Goal: Find specific page/section: Find specific page/section

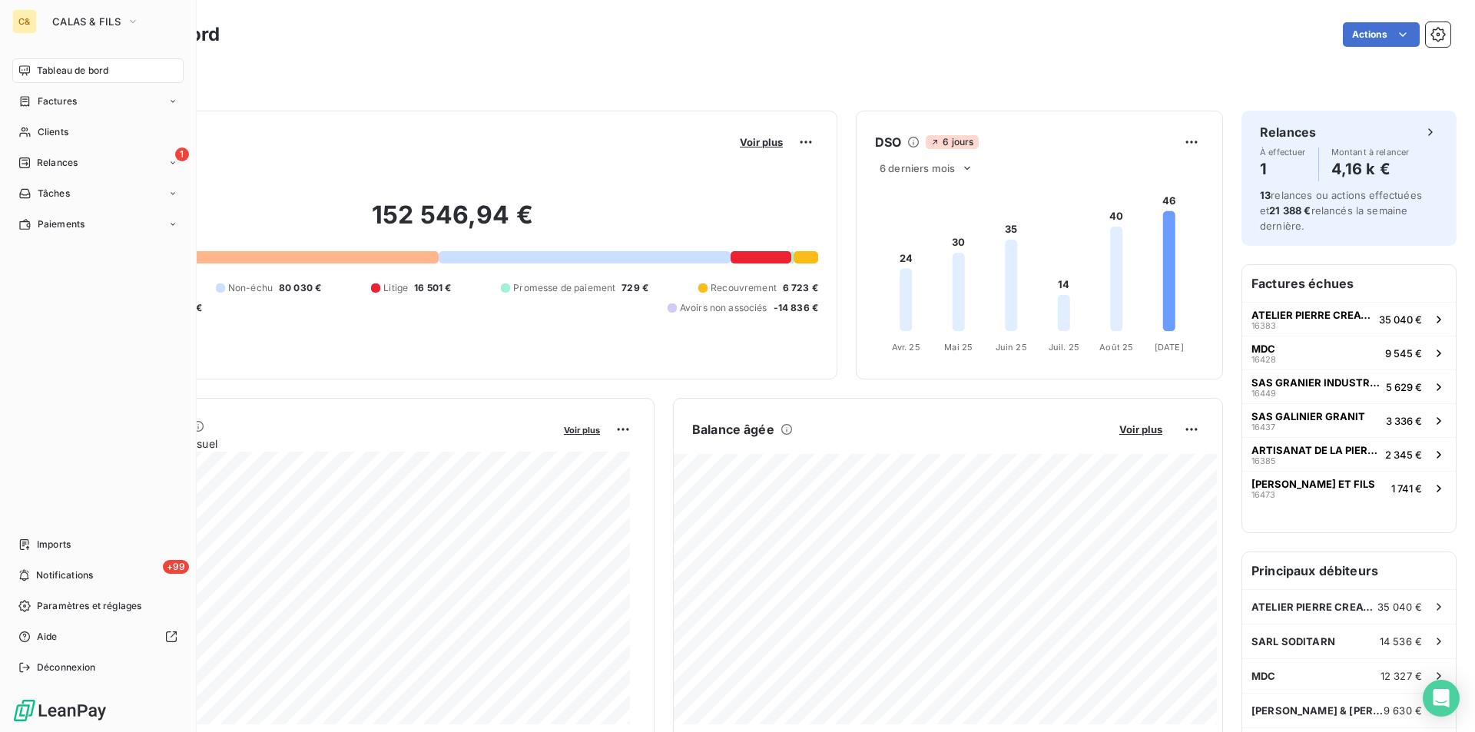
click at [51, 61] on div "Tableau de bord" at bounding box center [97, 70] width 171 height 25
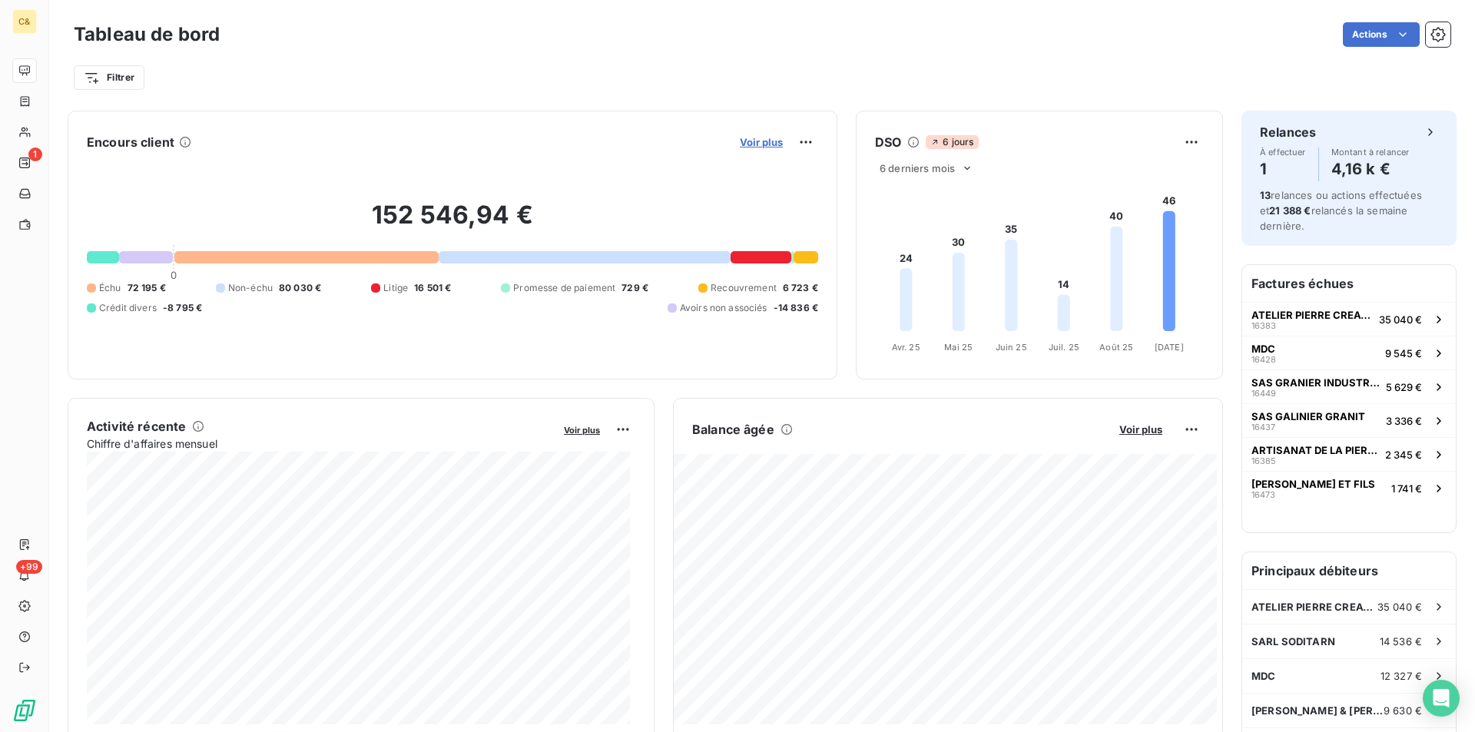
click at [748, 144] on span "Voir plus" at bounding box center [761, 142] width 43 height 12
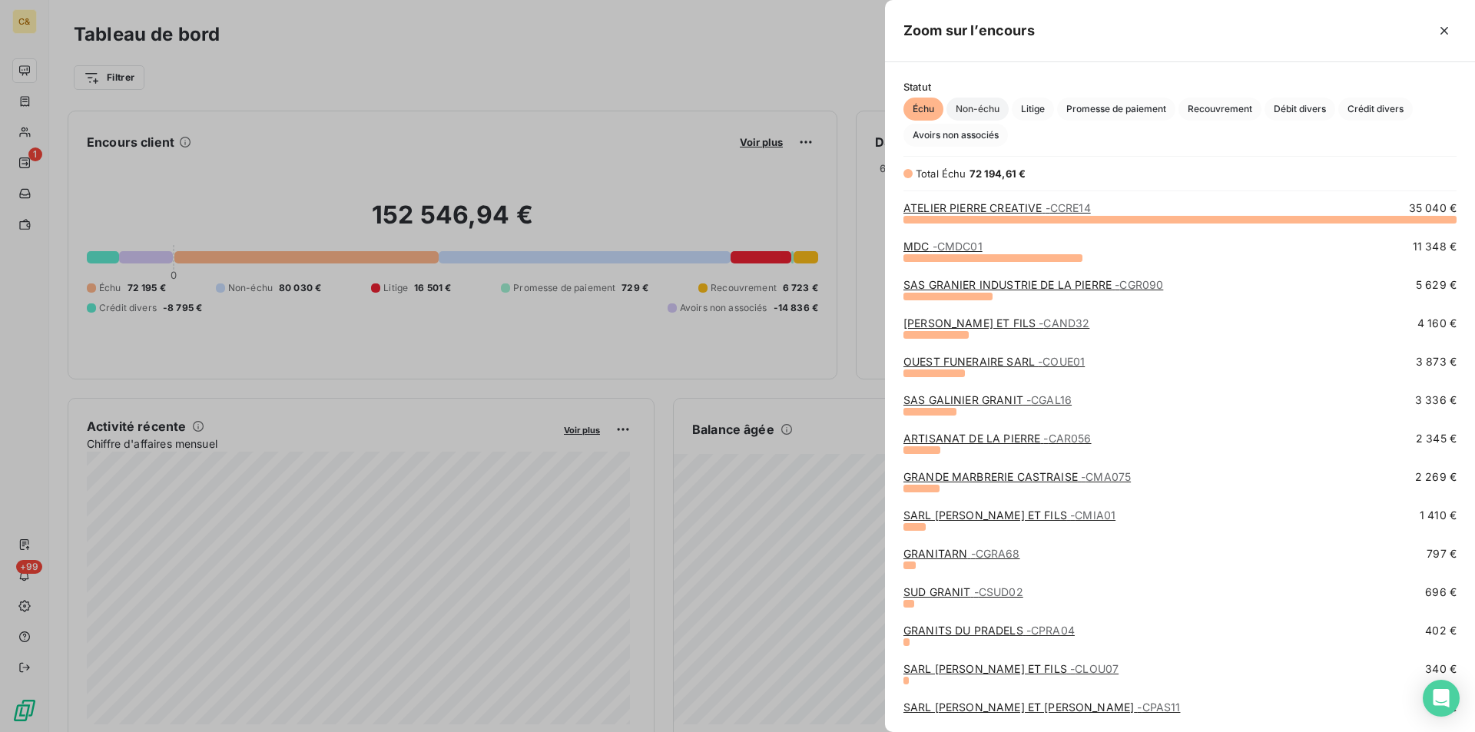
scroll to position [501, 578]
click at [1028, 107] on span "Litige" at bounding box center [1032, 109] width 42 height 23
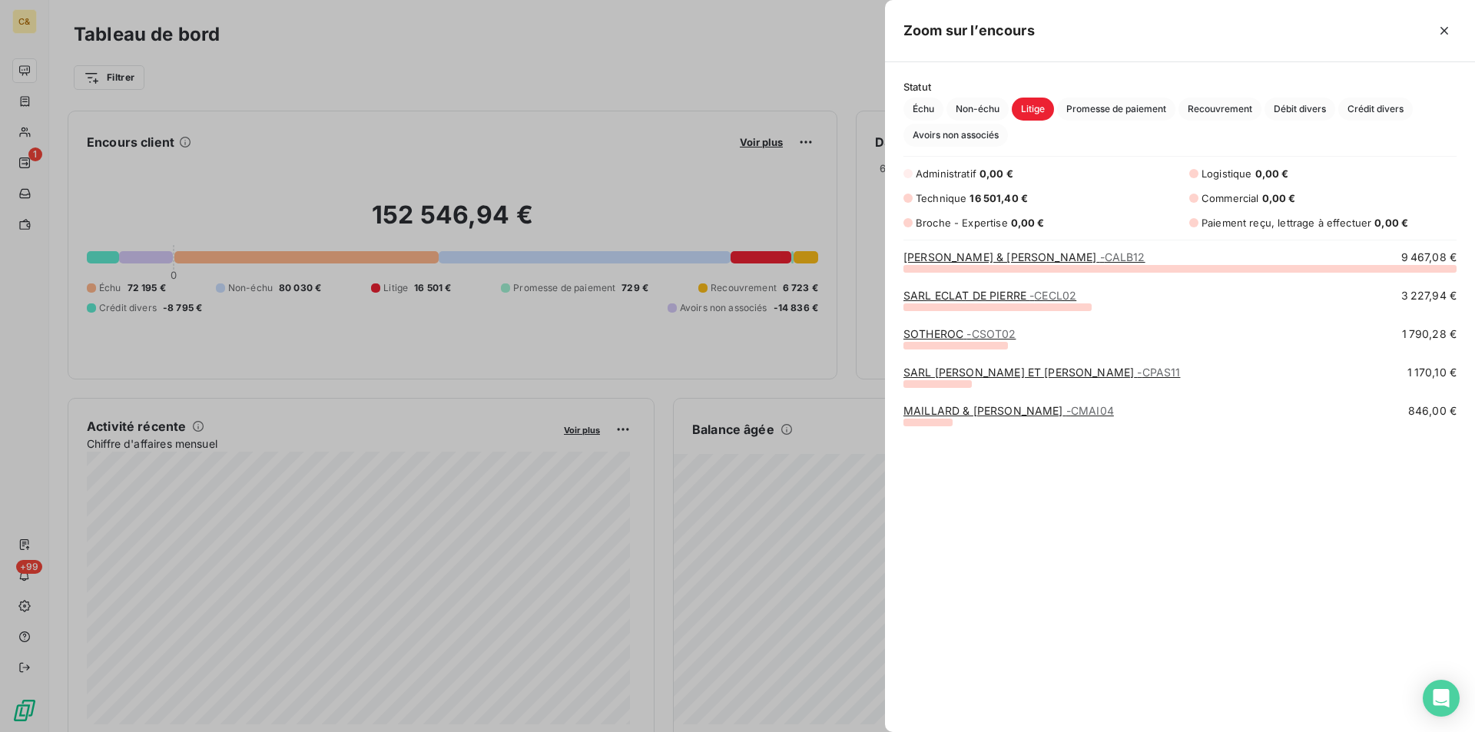
scroll to position [452, 578]
click at [964, 332] on link "SOTHEROC - CSOT02" at bounding box center [959, 333] width 112 height 13
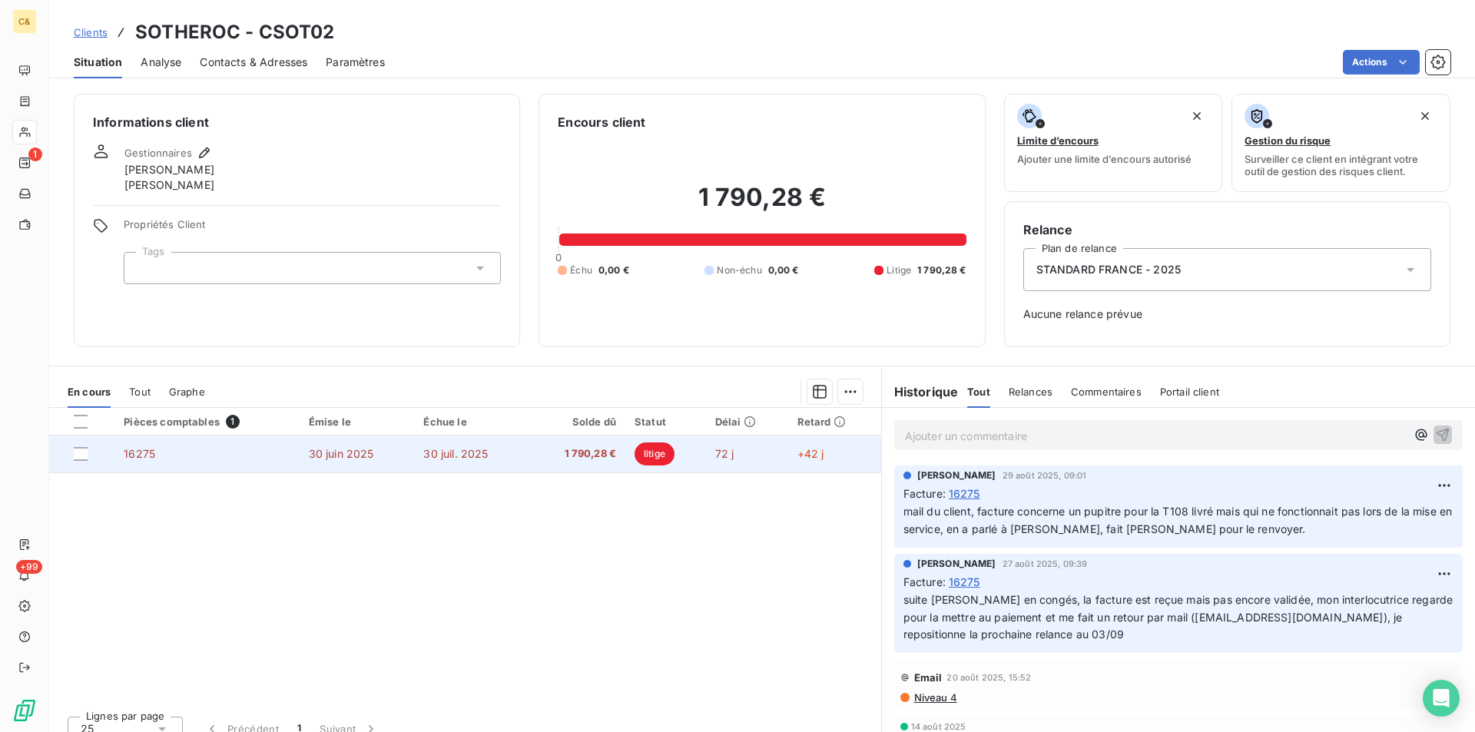
click at [551, 455] on span "1 790,28 €" at bounding box center [577, 453] width 78 height 15
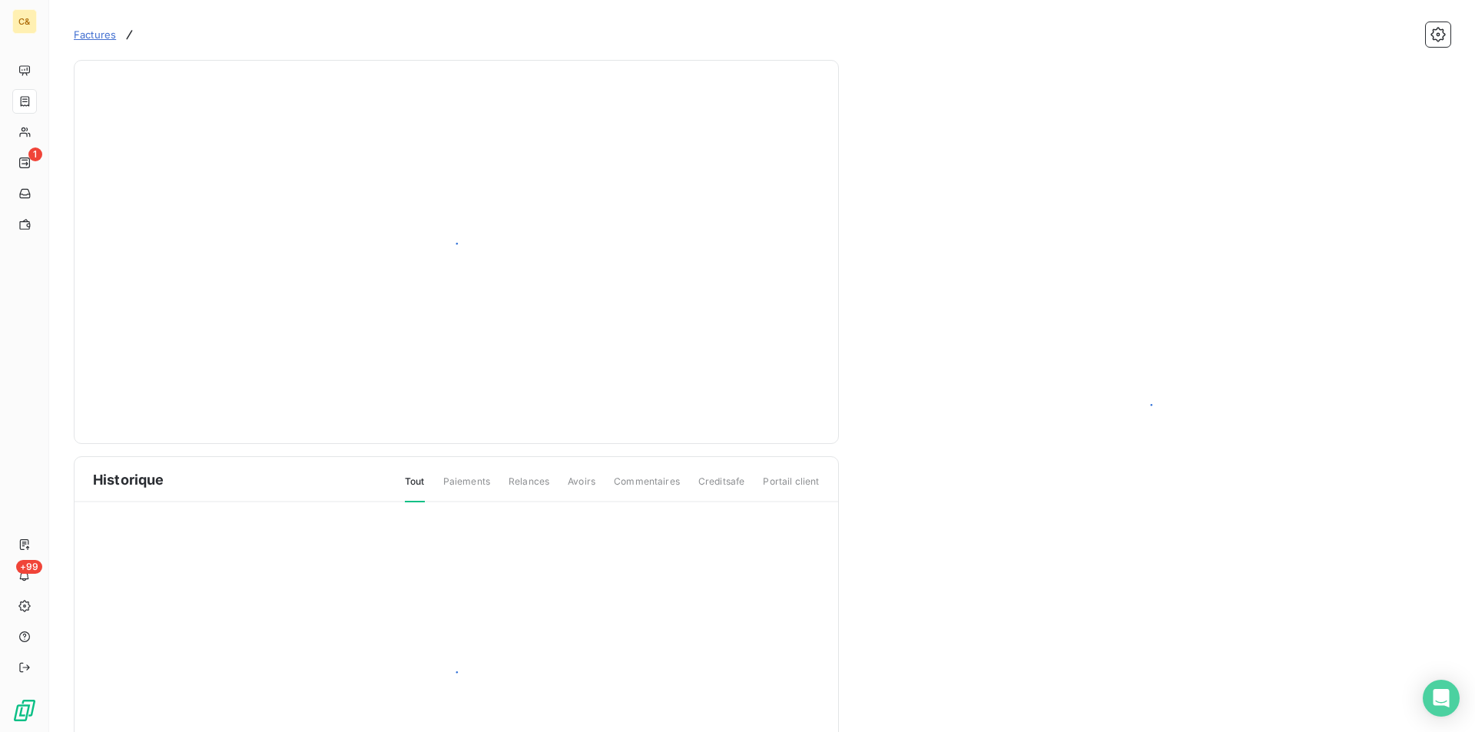
click at [551, 455] on div "Historique Tout Paiements Relances Avoirs Commentaires Creditsafe Portail client" at bounding box center [456, 436] width 765 height 753
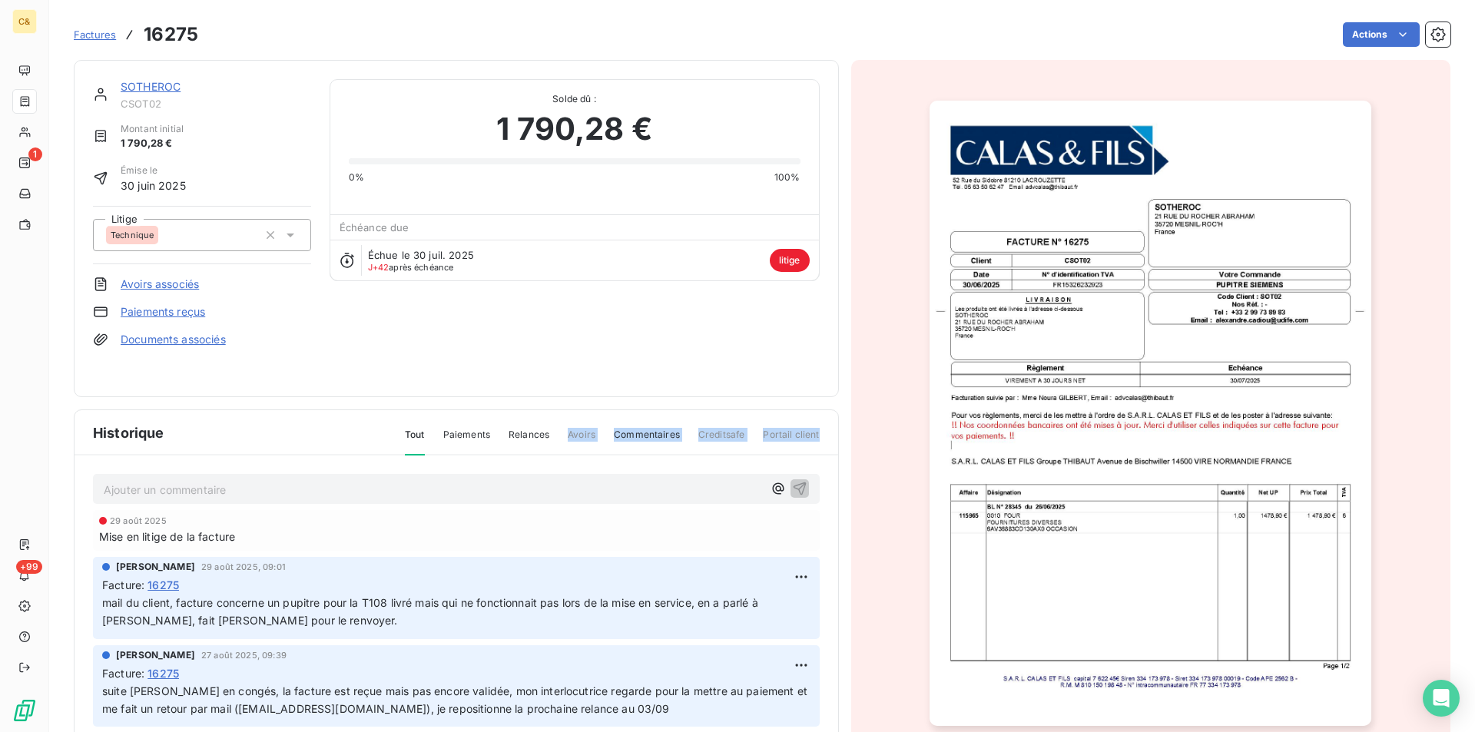
click at [1218, 362] on img "button" at bounding box center [1150, 413] width 442 height 625
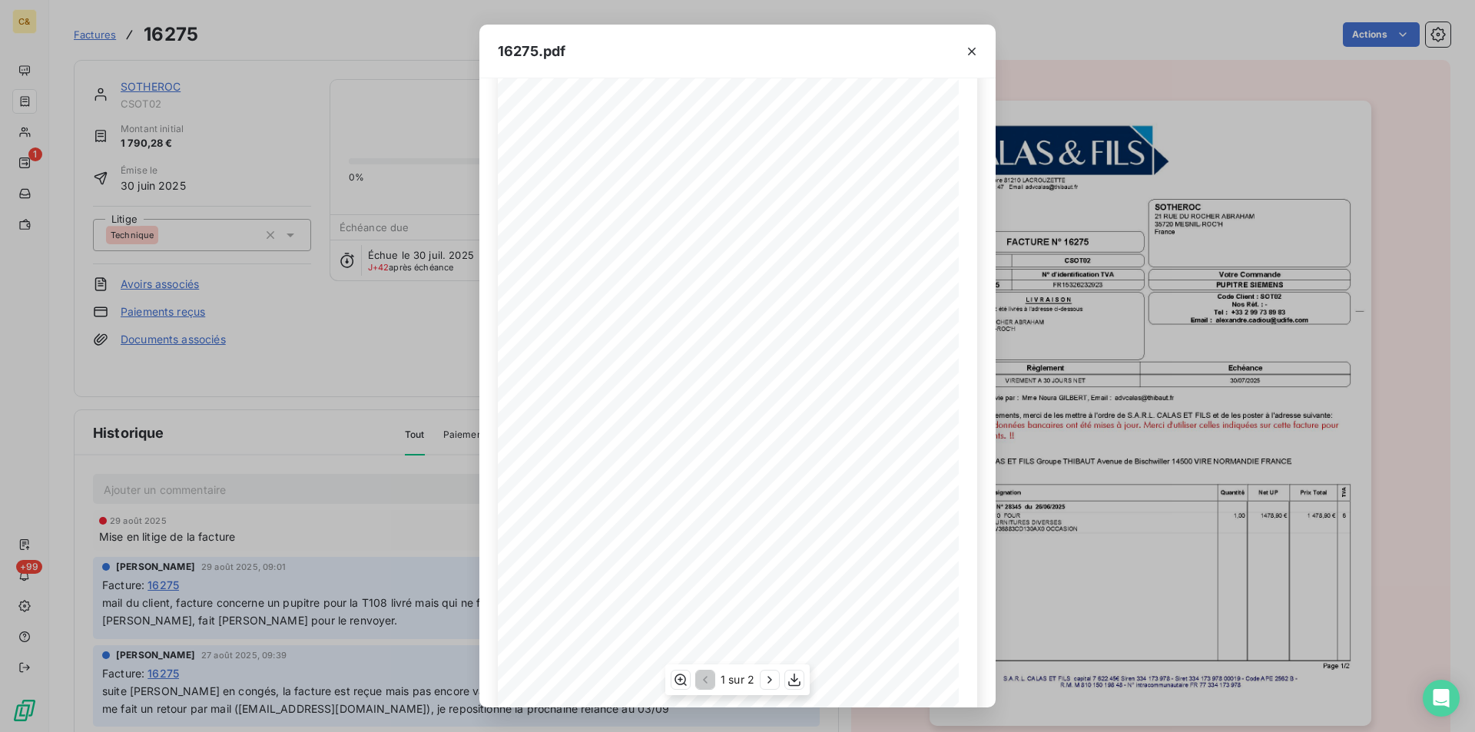
scroll to position [59, 0]
click at [1115, 488] on div "16275.pdf FACTURE N∞†16275 [STREET_ADDRESS] TÈl. 05 63 50 62 47 Email [EMAIL_AD…" at bounding box center [737, 366] width 1475 height 732
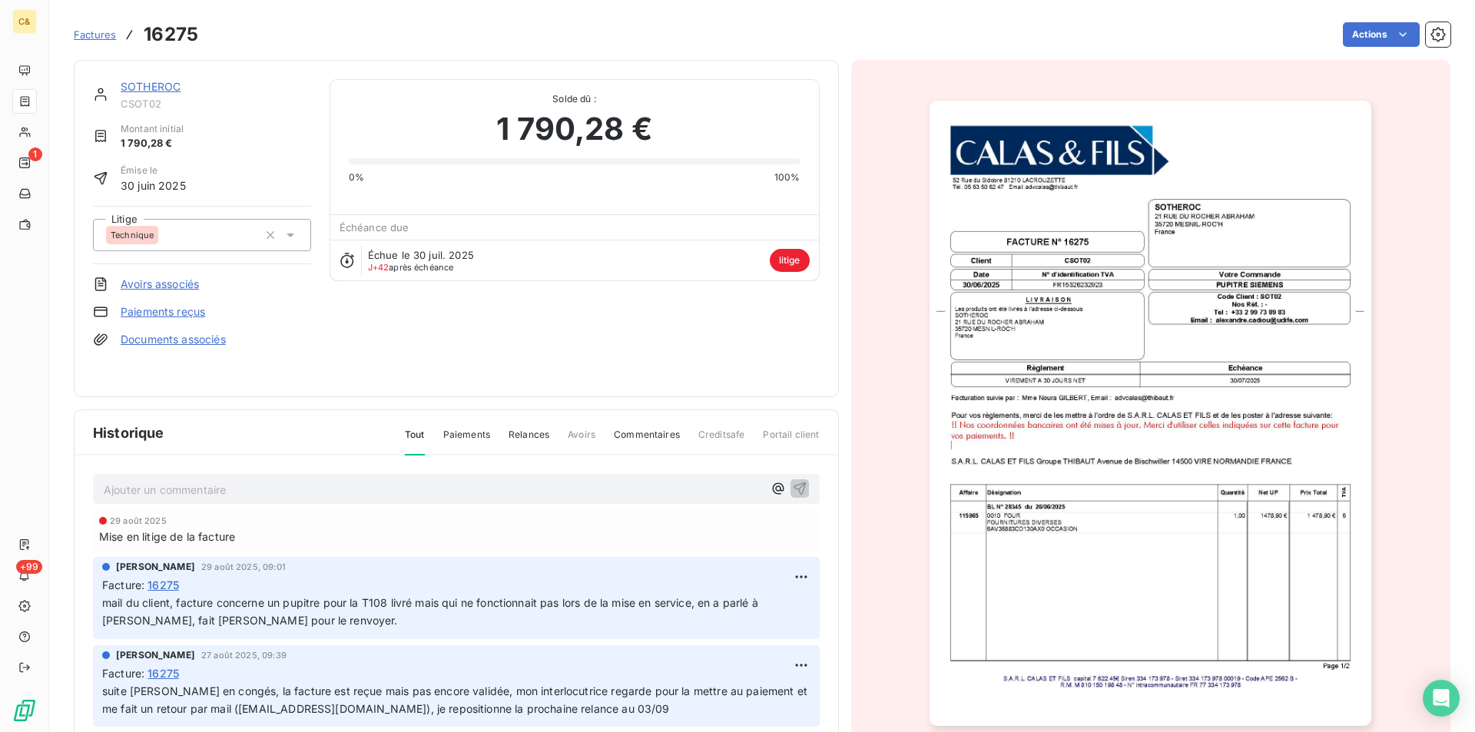
click at [1116, 488] on img "button" at bounding box center [1150, 413] width 442 height 625
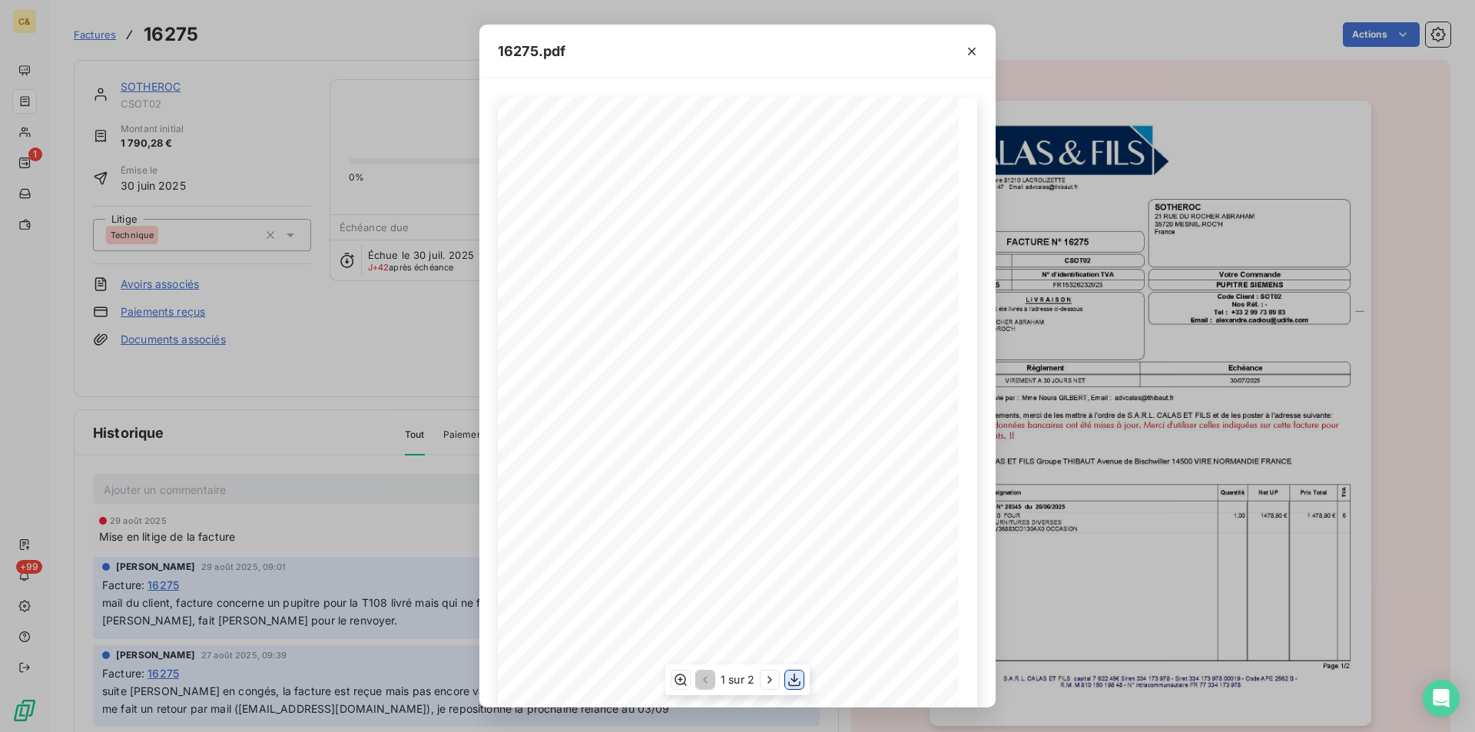
click at [794, 678] on icon "button" at bounding box center [794, 680] width 12 height 13
click at [969, 53] on icon "button" at bounding box center [972, 52] width 8 height 8
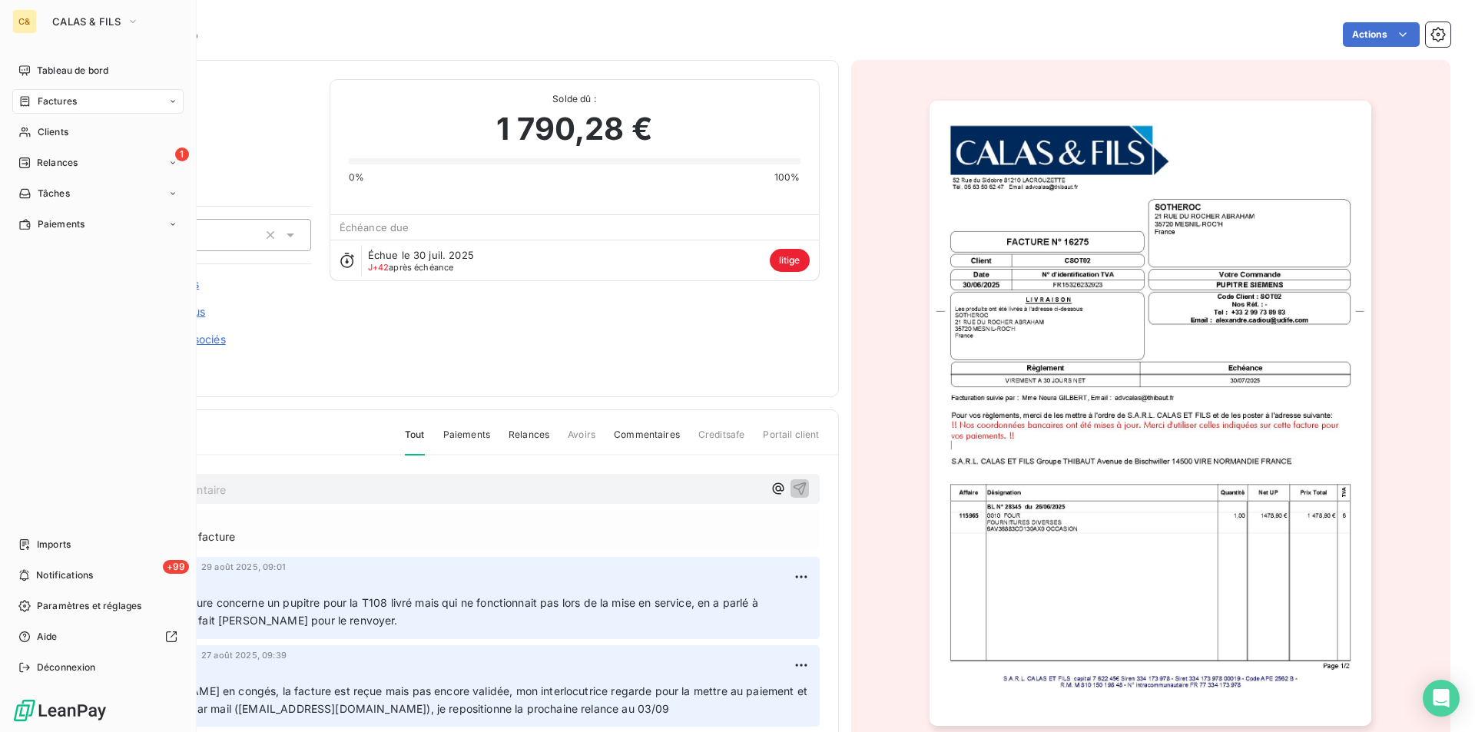
click at [38, 21] on div "C& CALAS & [PERSON_NAME]" at bounding box center [97, 21] width 171 height 25
click at [71, 16] on span "CALAS & FILS" at bounding box center [86, 21] width 68 height 12
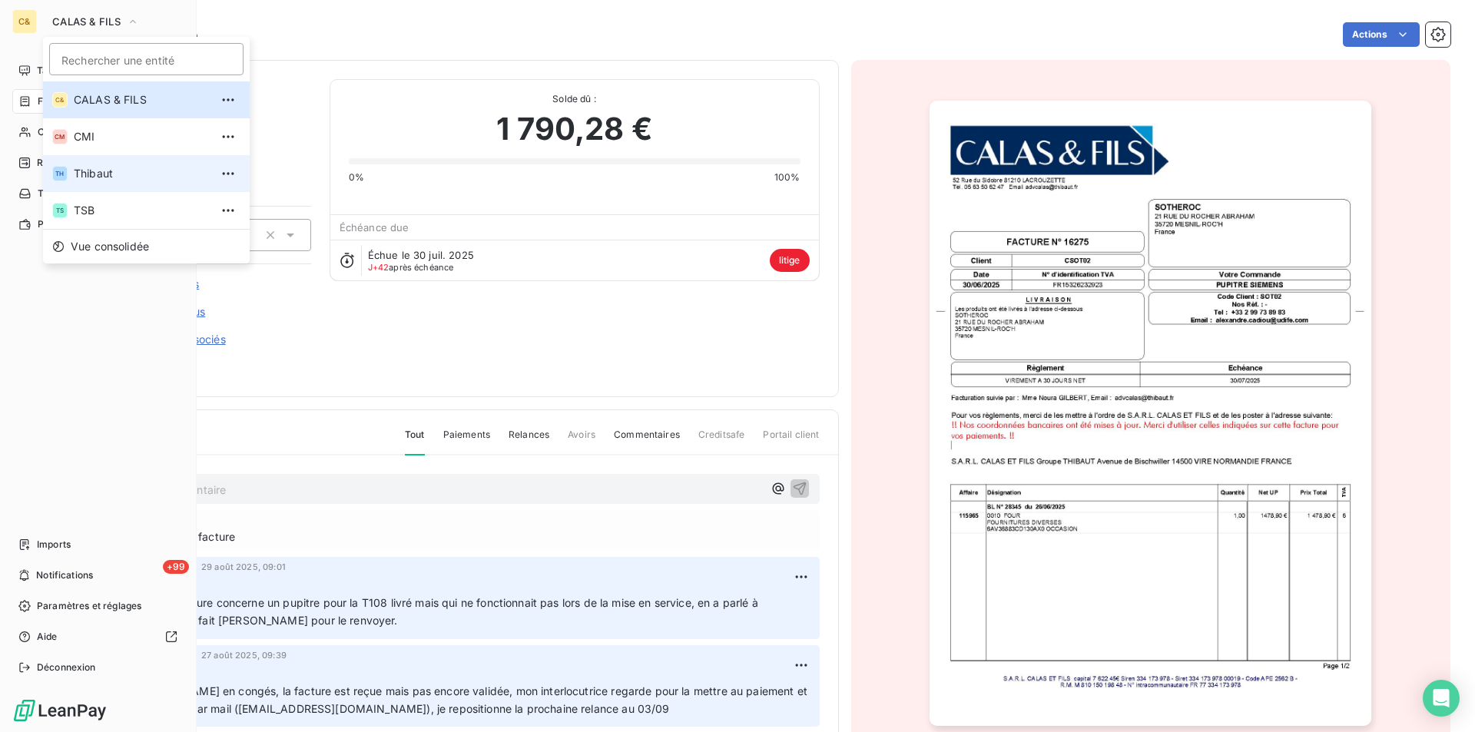
click at [96, 174] on span "Thibaut" at bounding box center [142, 173] width 136 height 15
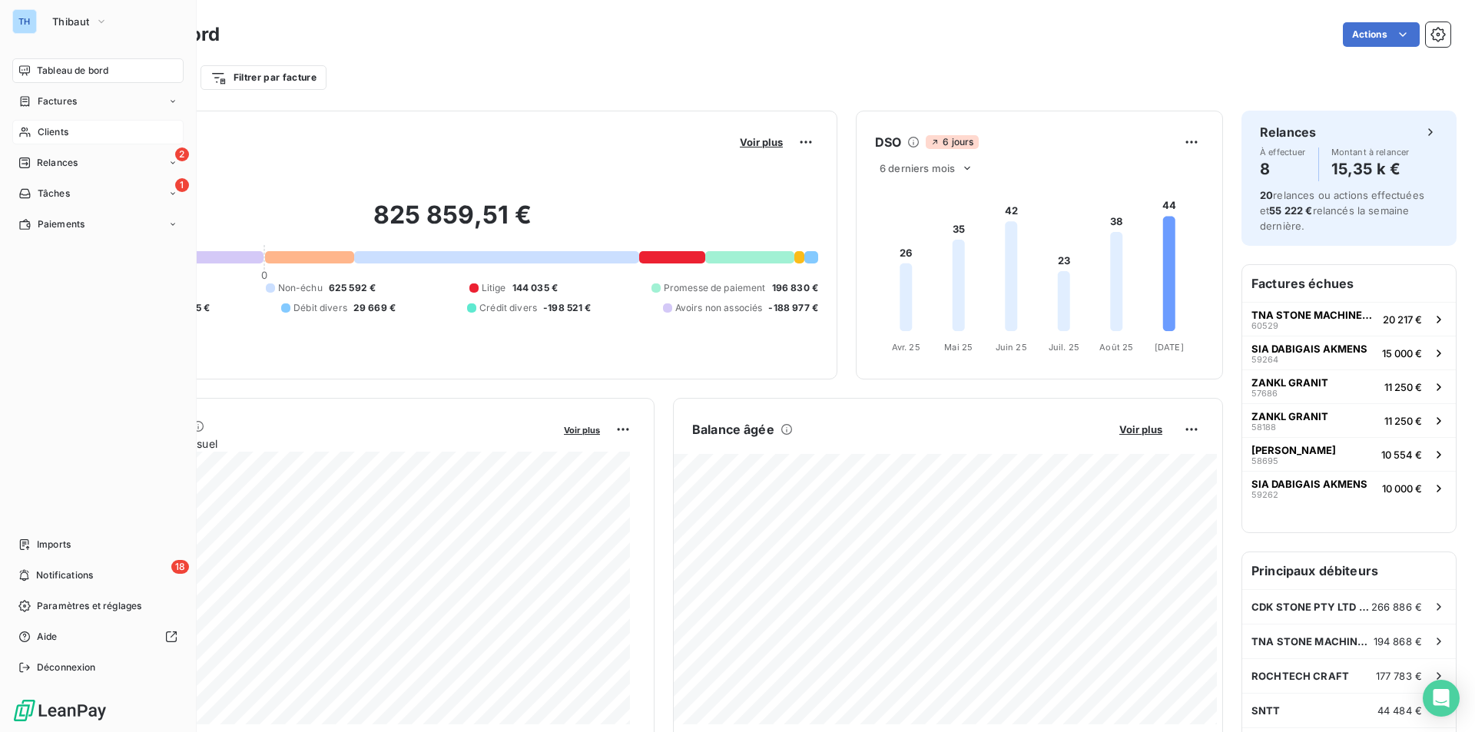
click at [46, 127] on span "Clients" at bounding box center [53, 132] width 31 height 14
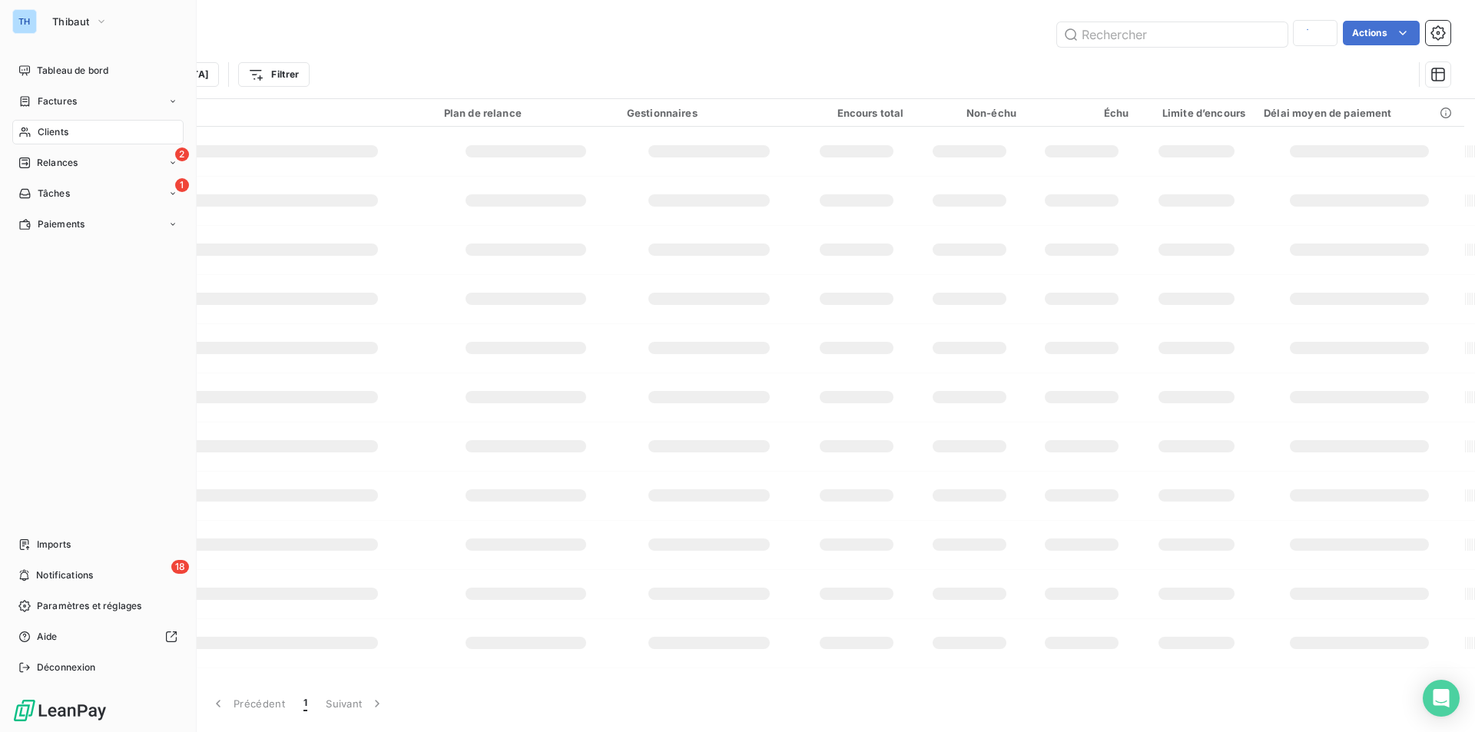
type input "united"
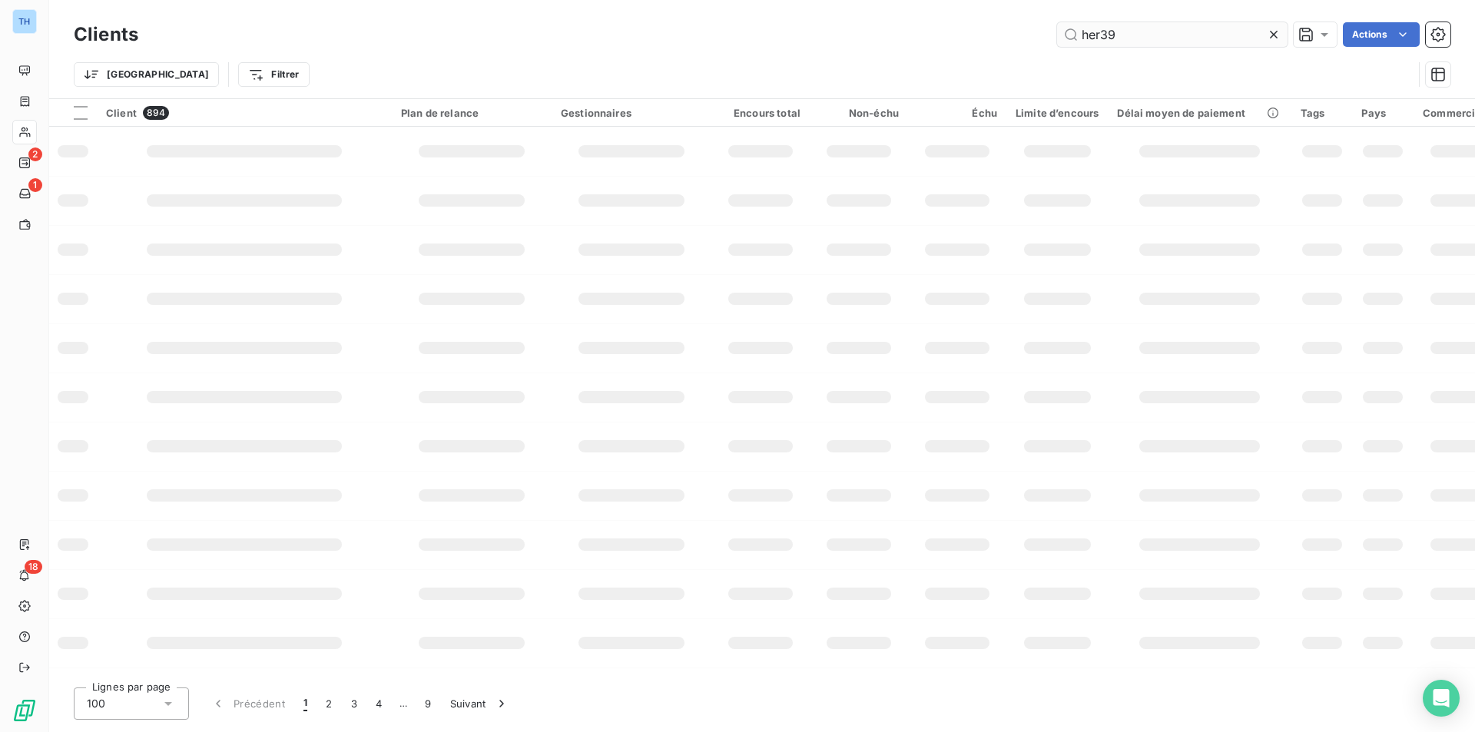
type input "her39"
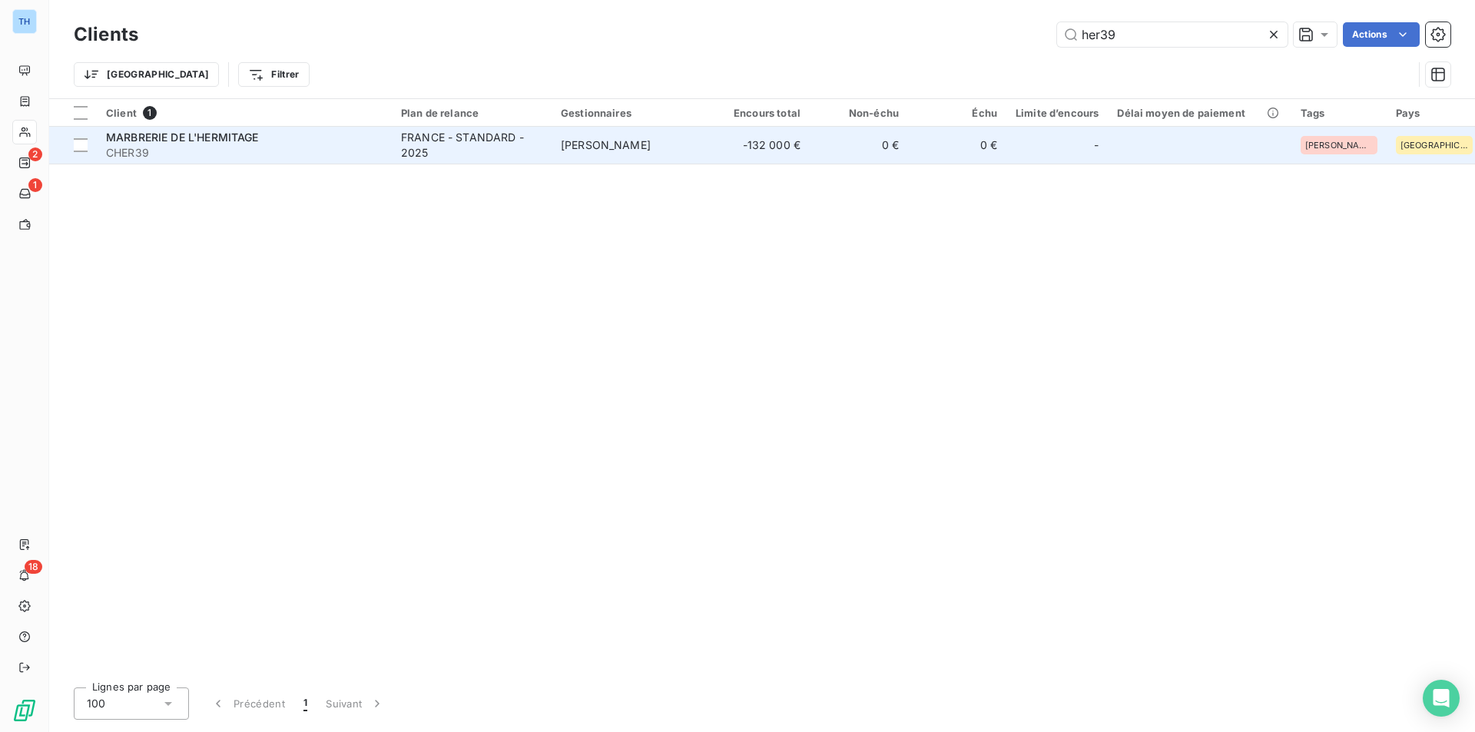
click at [707, 147] on td "[PERSON_NAME]" at bounding box center [631, 145] width 160 height 37
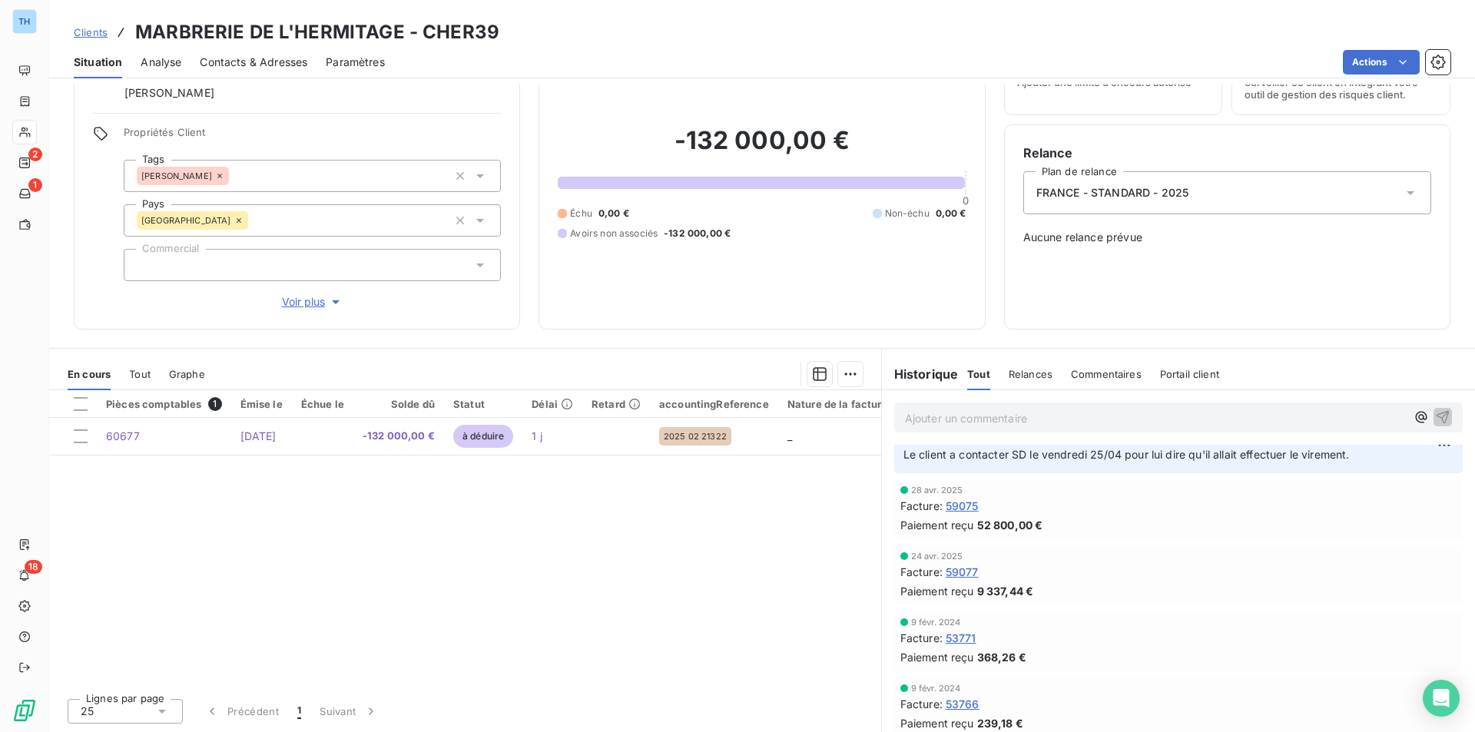
scroll to position [475, 0]
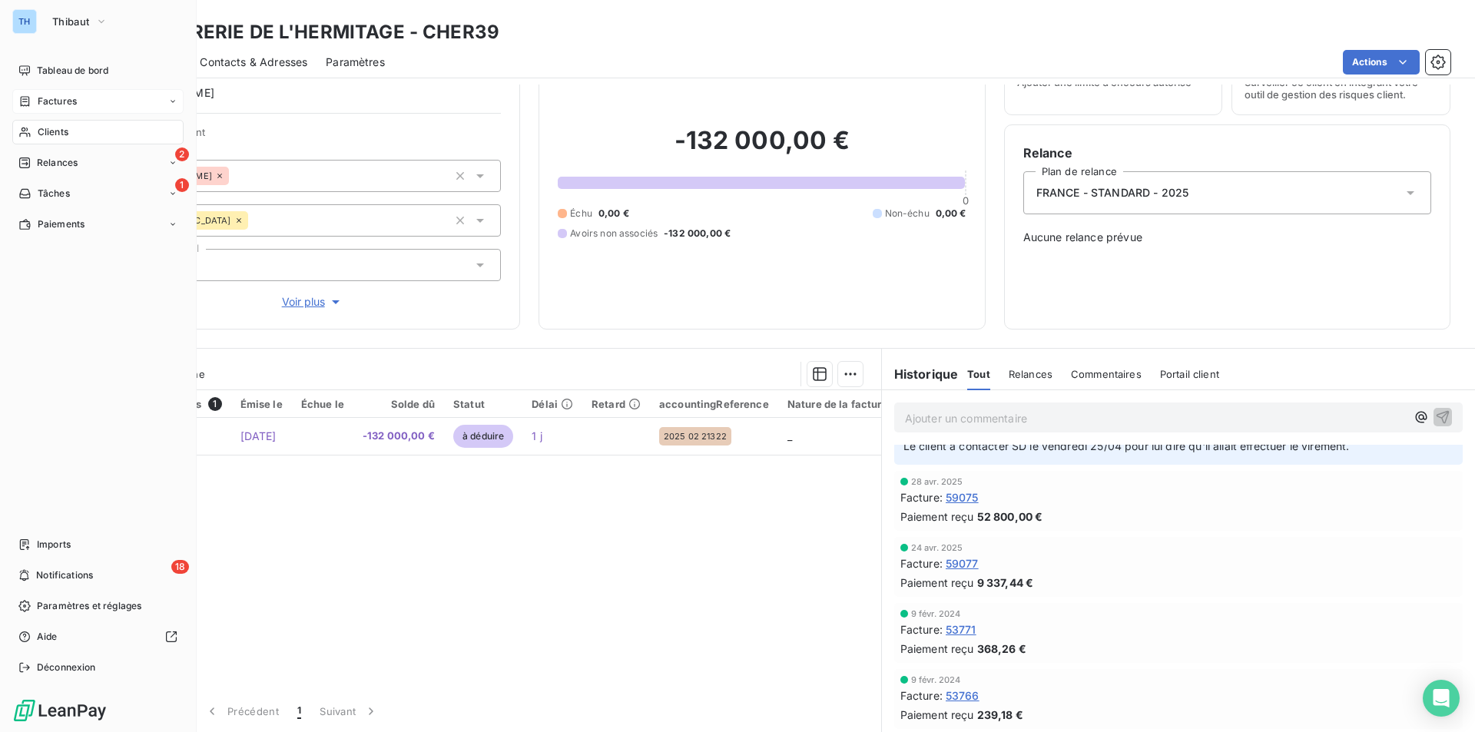
click at [58, 89] on div "Factures" at bounding box center [97, 101] width 171 height 25
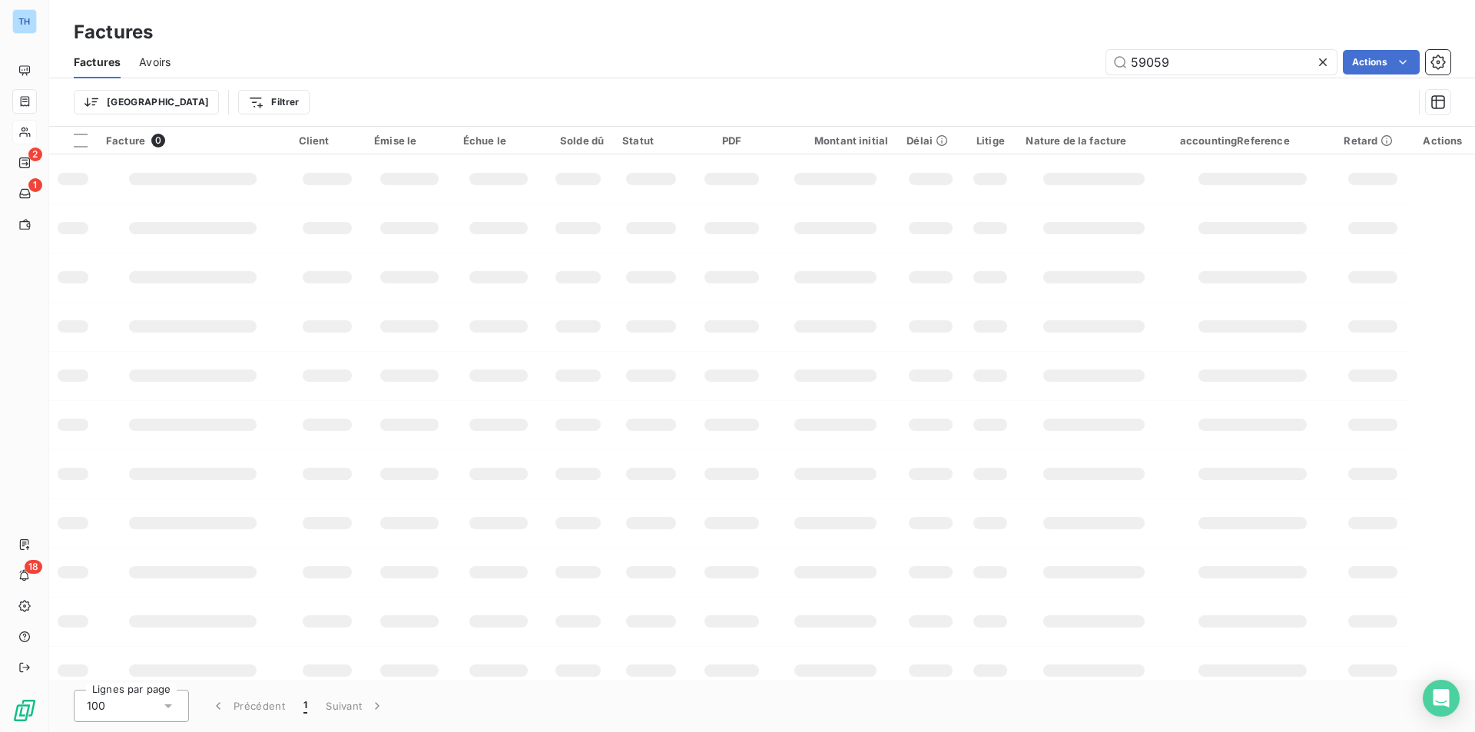
drag, startPoint x: 1188, startPoint y: 63, endPoint x: 1075, endPoint y: 58, distance: 113.0
click at [1075, 58] on div "59059 Actions" at bounding box center [819, 62] width 1261 height 25
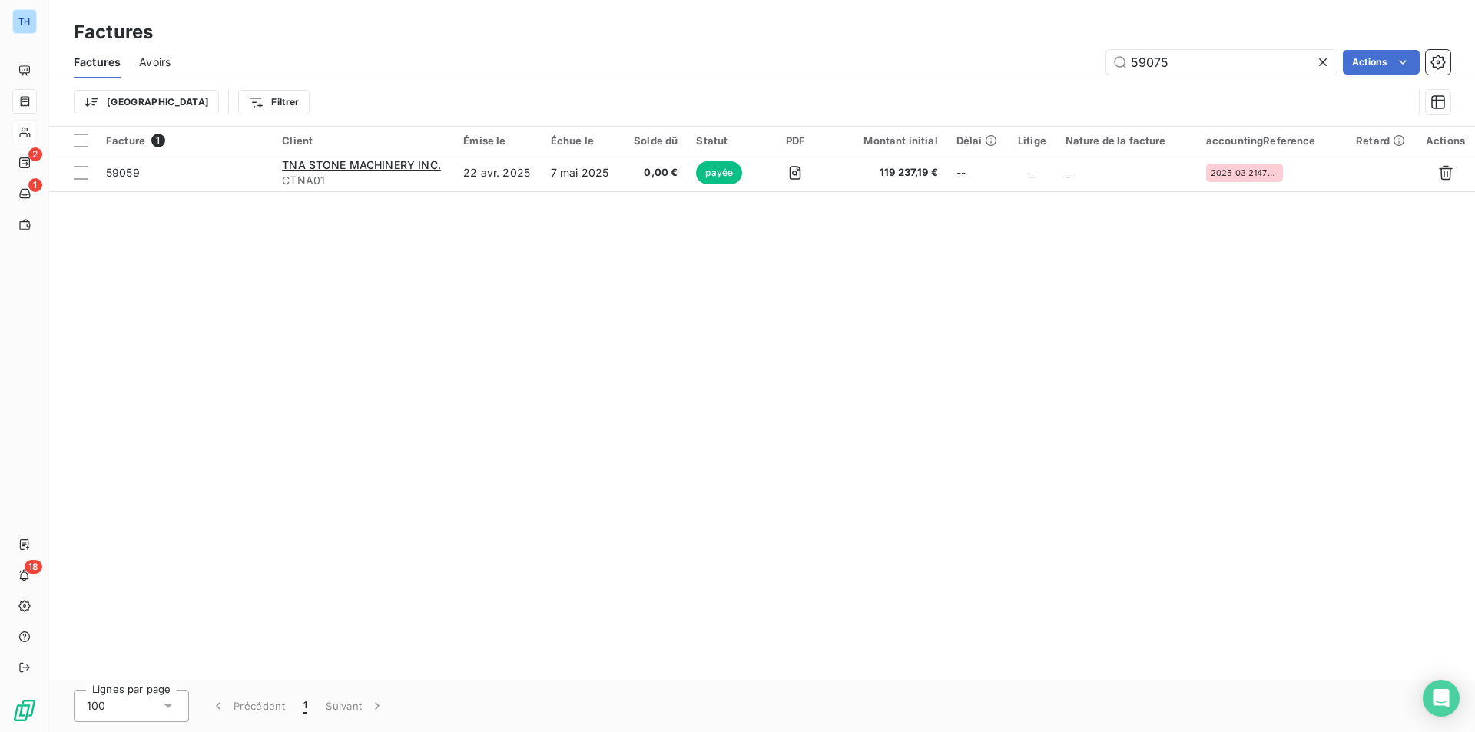
type input "59075"
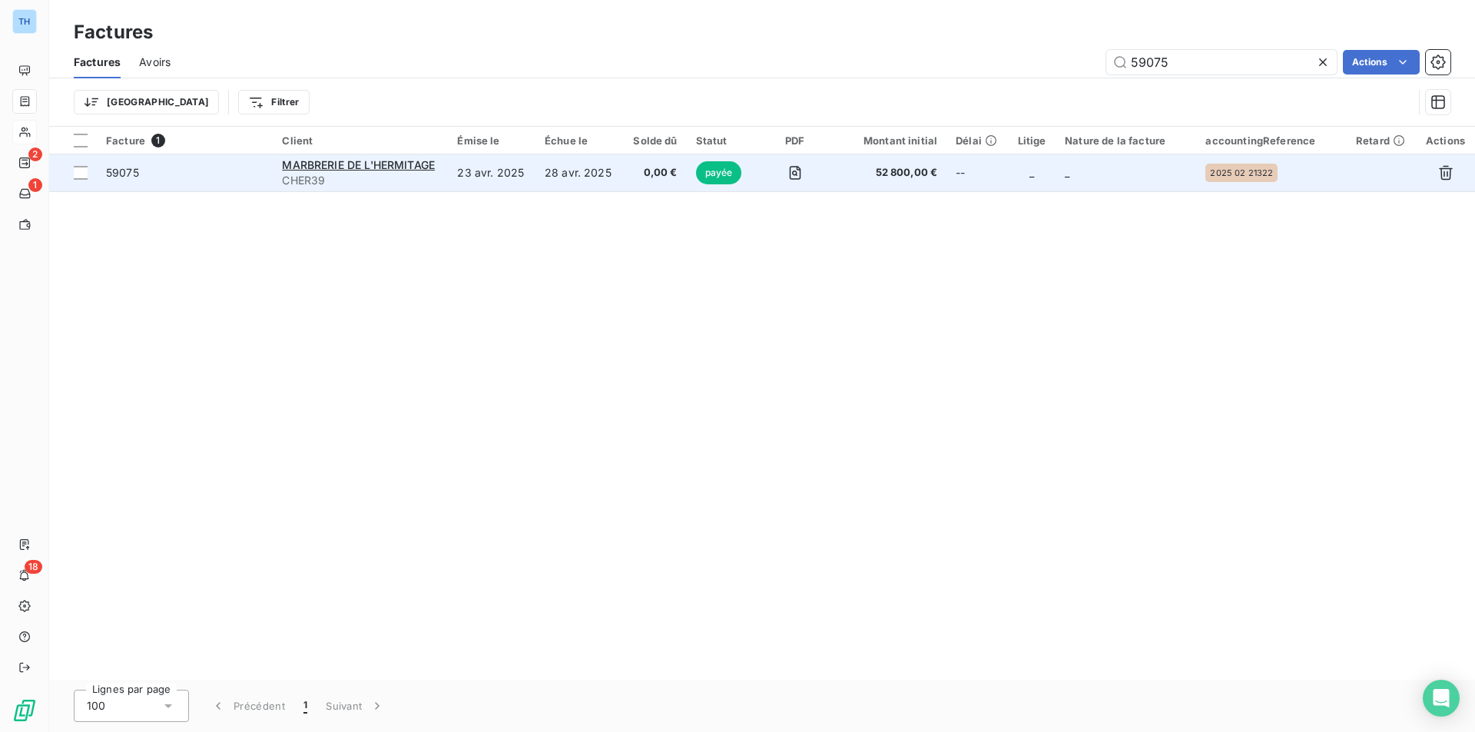
click at [584, 163] on td "28 avr. 2025" at bounding box center [578, 172] width 87 height 37
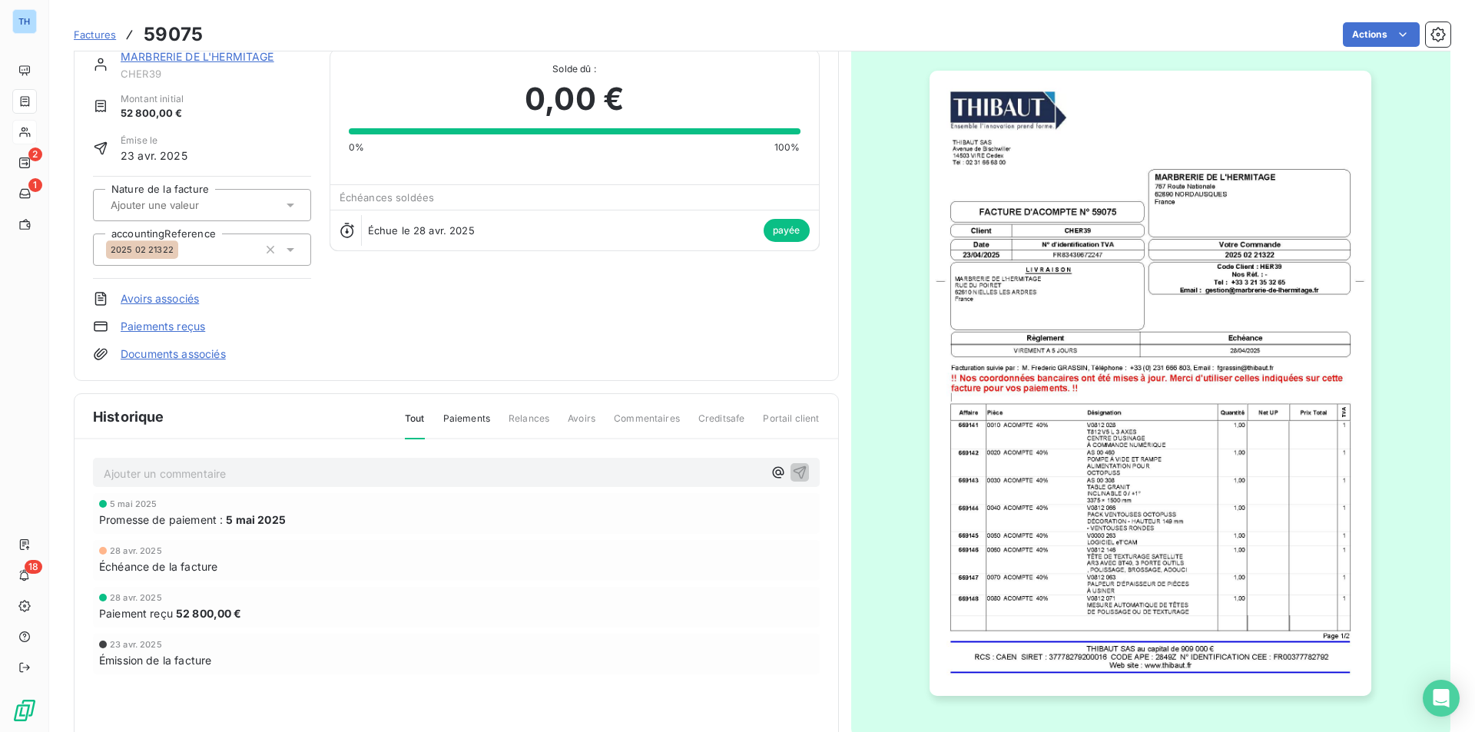
scroll to position [74, 0]
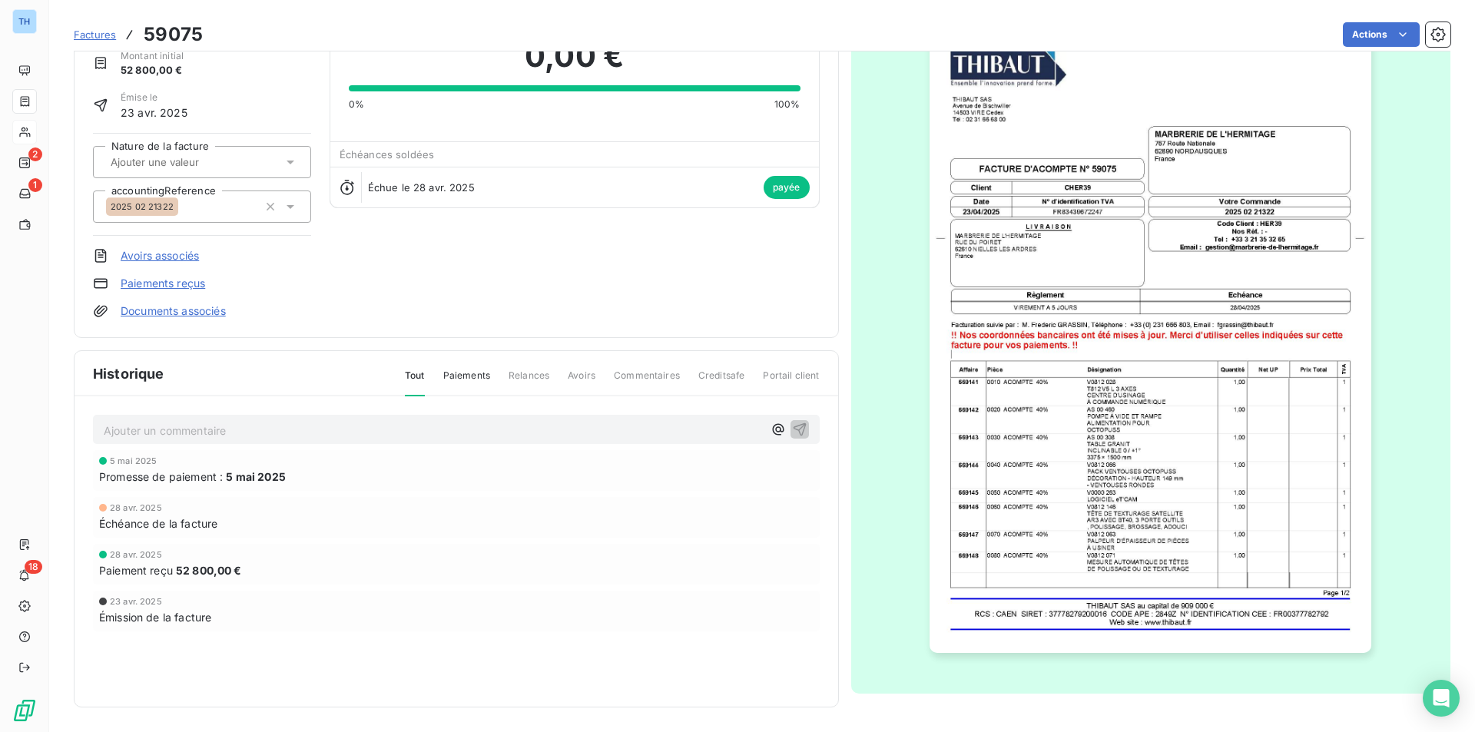
click at [997, 527] on img "button" at bounding box center [1150, 340] width 442 height 625
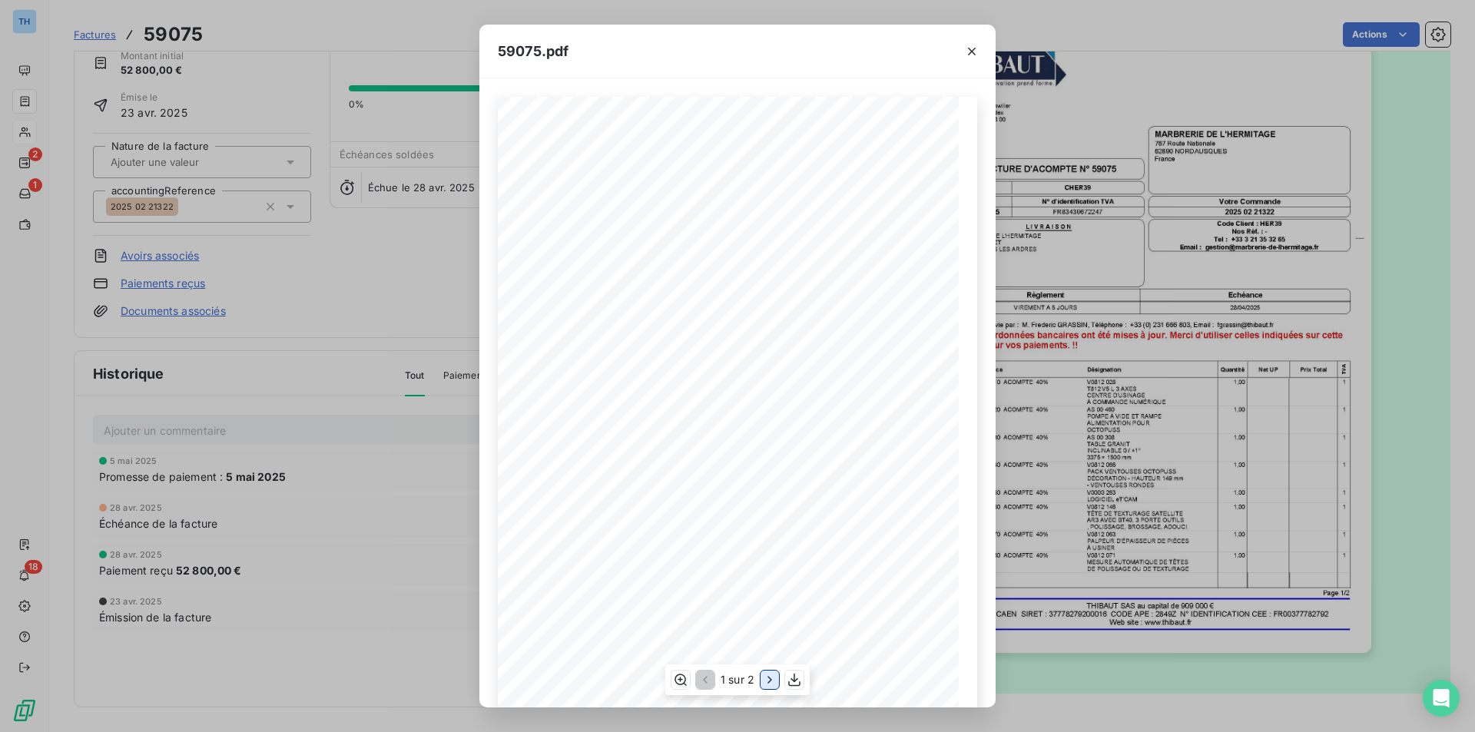
click at [767, 678] on icon "button" at bounding box center [769, 679] width 15 height 15
drag, startPoint x: 969, startPoint y: 45, endPoint x: 901, endPoint y: 44, distance: 68.4
click at [969, 45] on icon "button" at bounding box center [971, 51] width 15 height 15
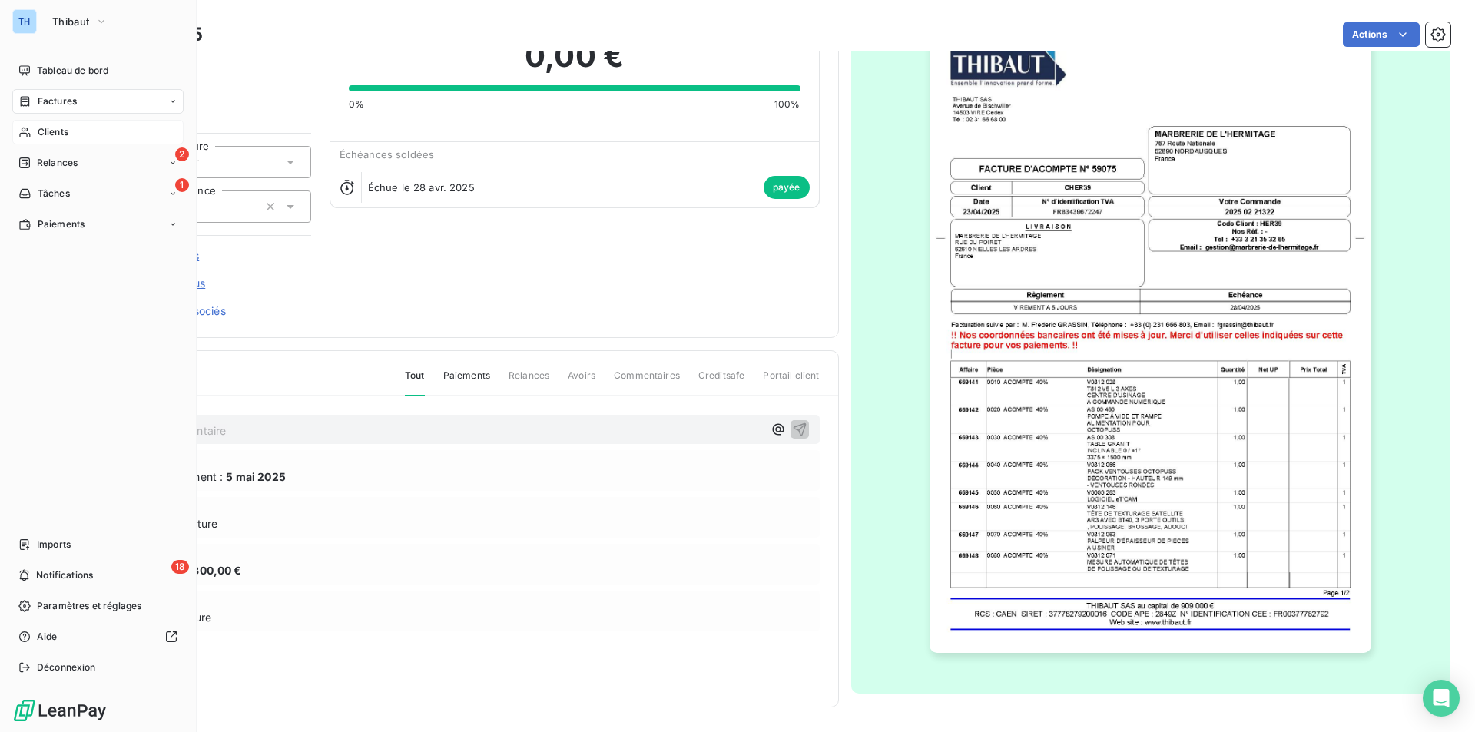
click at [41, 102] on span "Factures" at bounding box center [57, 101] width 39 height 14
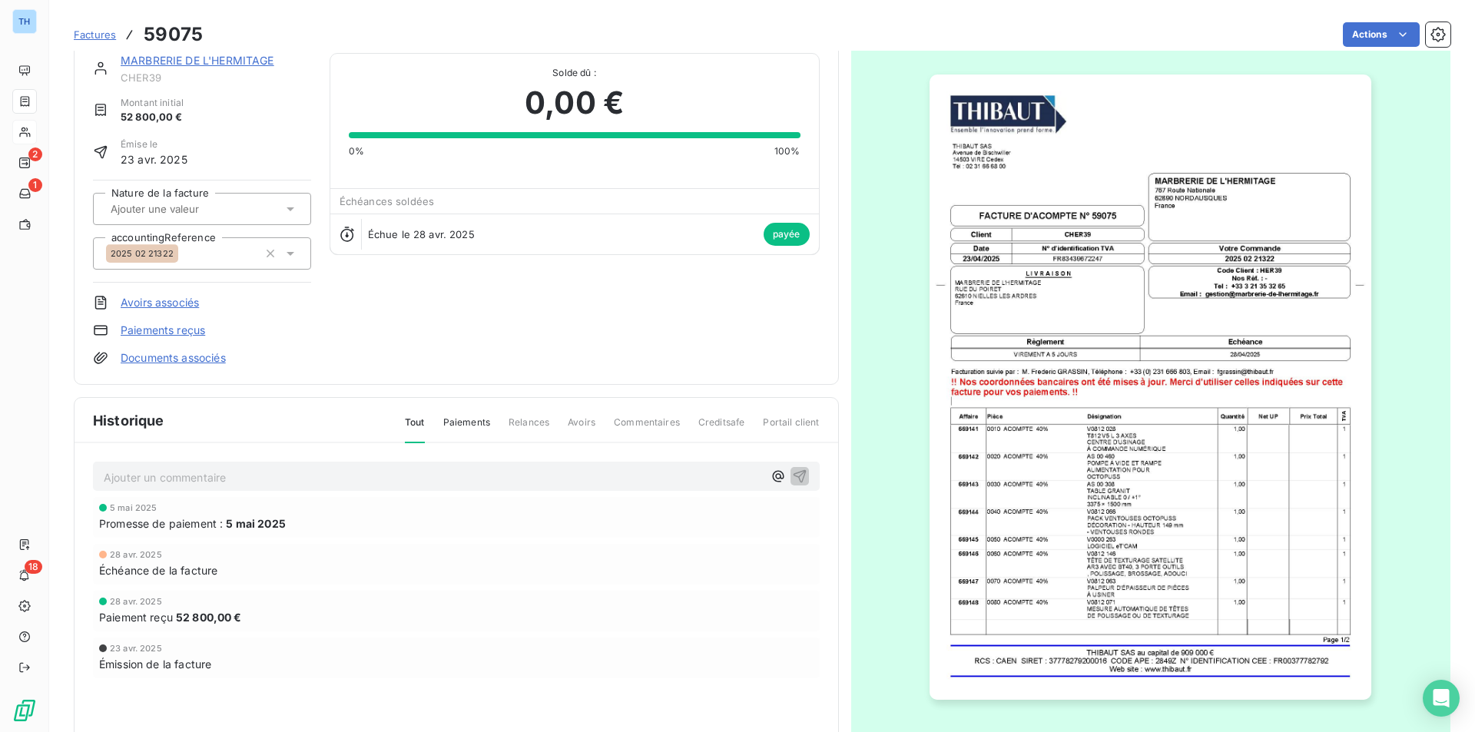
scroll to position [0, 0]
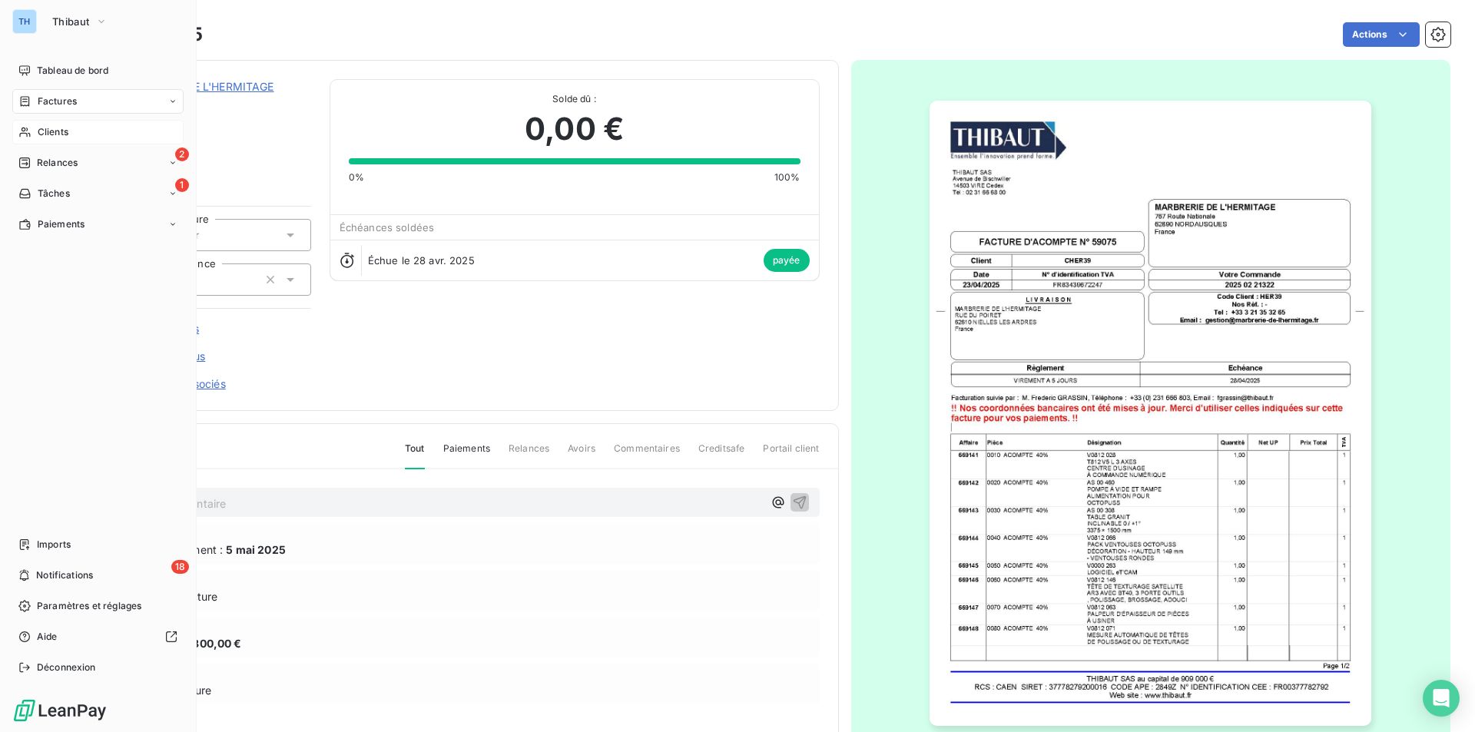
click at [61, 104] on span "Factures" at bounding box center [57, 101] width 39 height 14
click at [51, 99] on span "Factures" at bounding box center [57, 101] width 39 height 14
click at [50, 134] on span "Factures" at bounding box center [56, 132] width 39 height 14
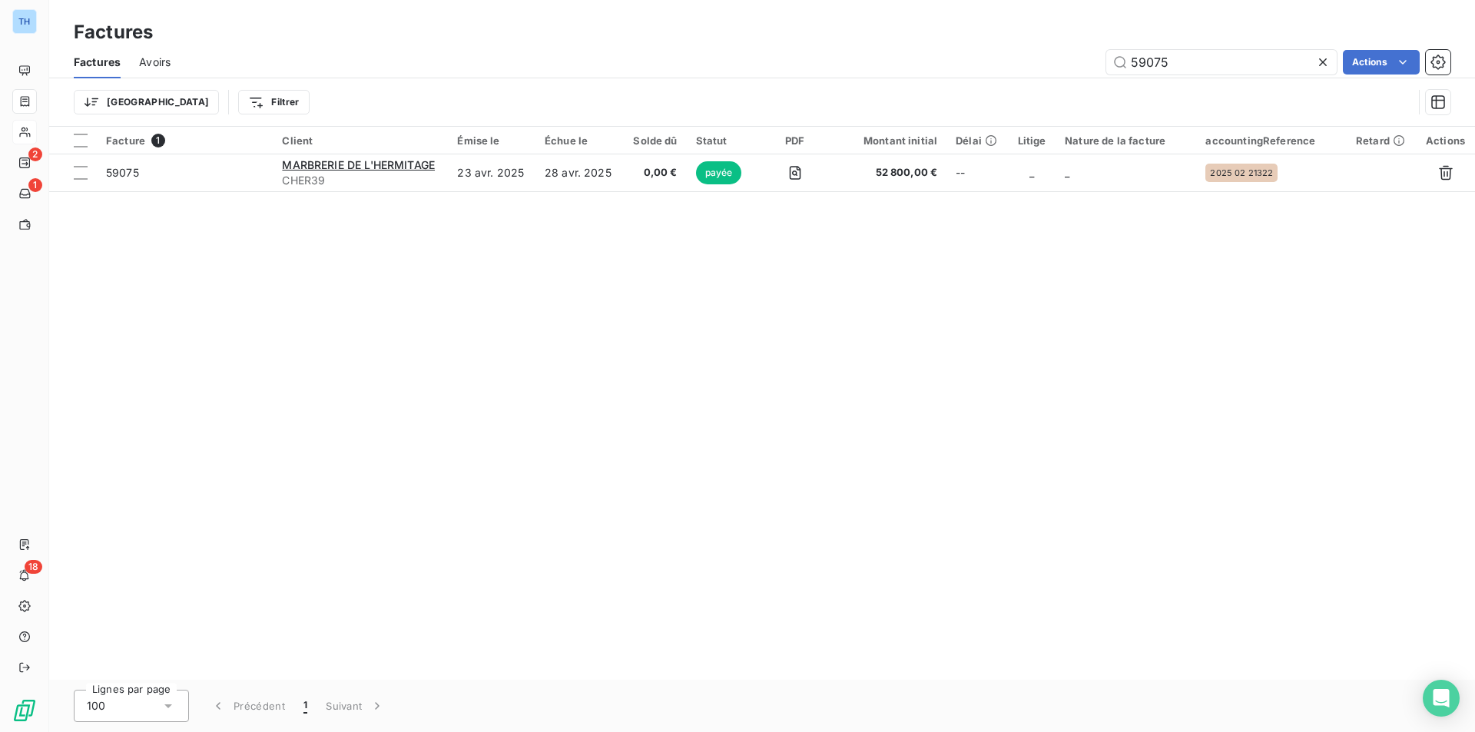
drag, startPoint x: 1170, startPoint y: 56, endPoint x: 1041, endPoint y: 51, distance: 129.1
click at [1044, 52] on div "59075 Actions" at bounding box center [819, 62] width 1261 height 25
type input "59518"
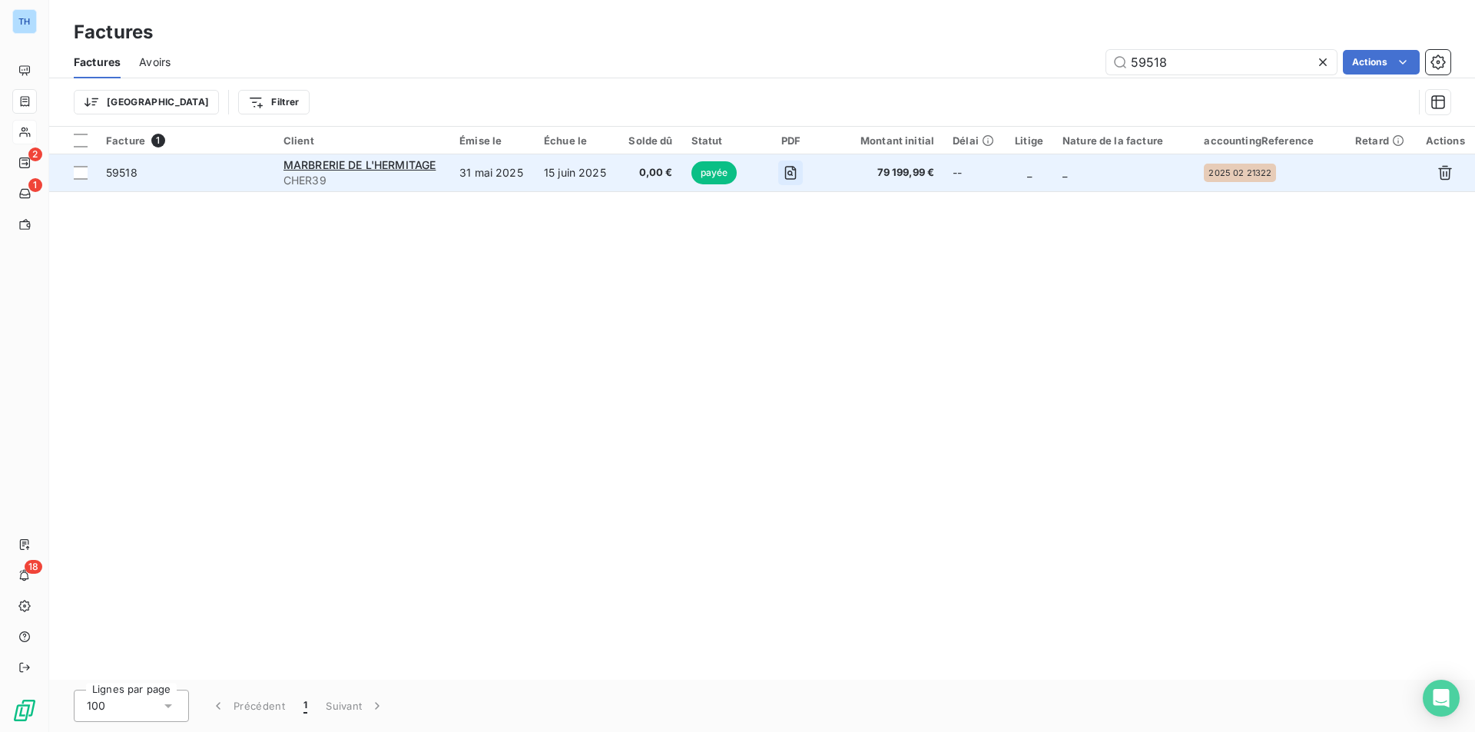
click at [803, 172] on button "button" at bounding box center [790, 173] width 25 height 25
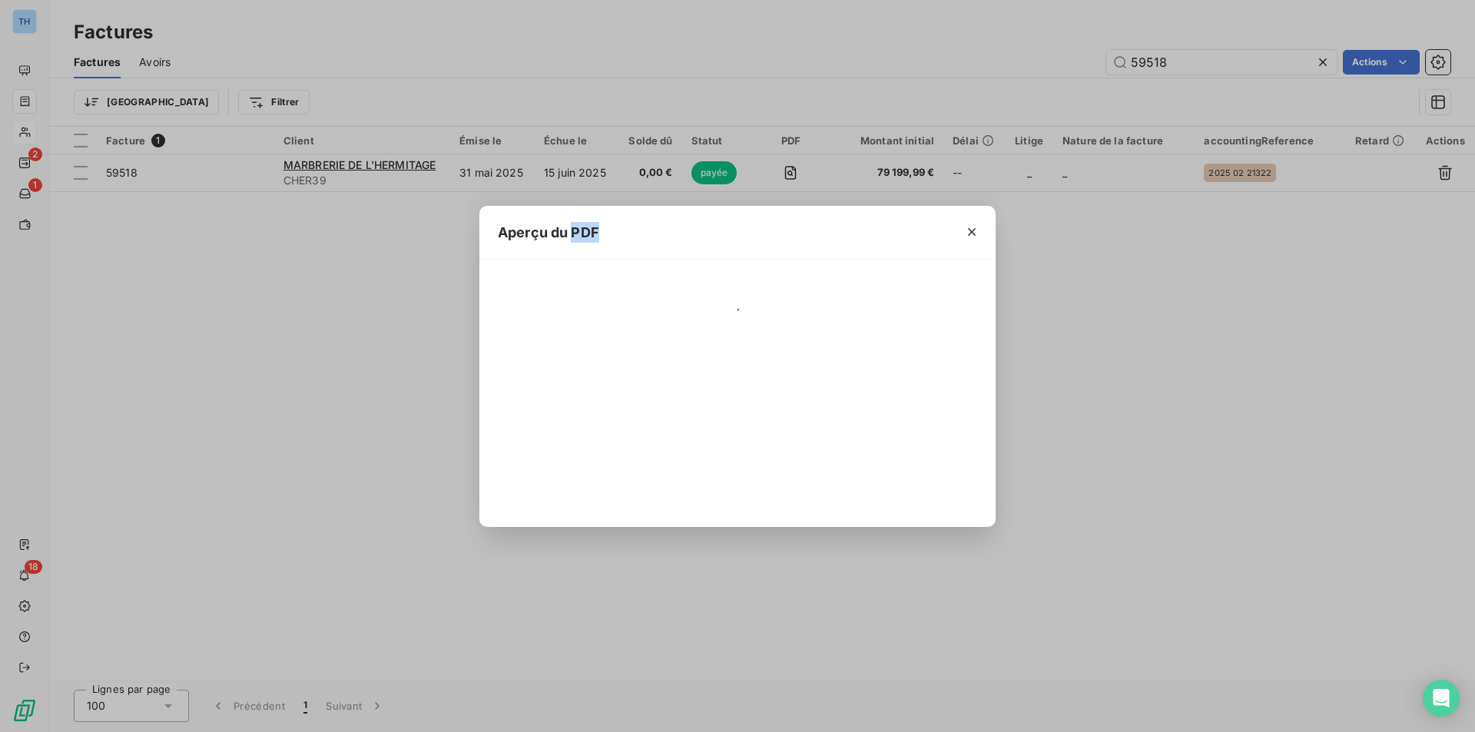
click at [807, 172] on div "Aperçu du PDF" at bounding box center [737, 366] width 1475 height 732
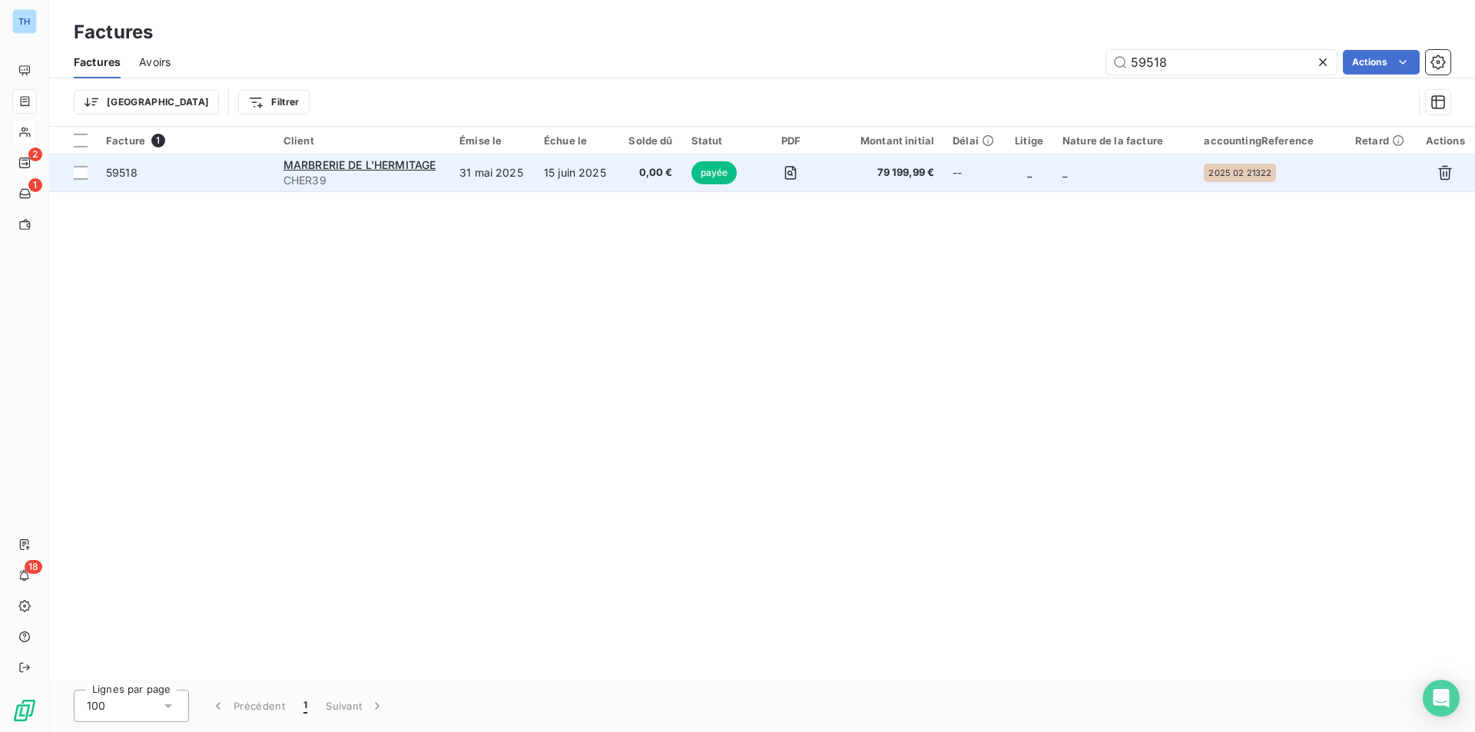
click at [853, 179] on span "79 199,99 €" at bounding box center [887, 172] width 96 height 15
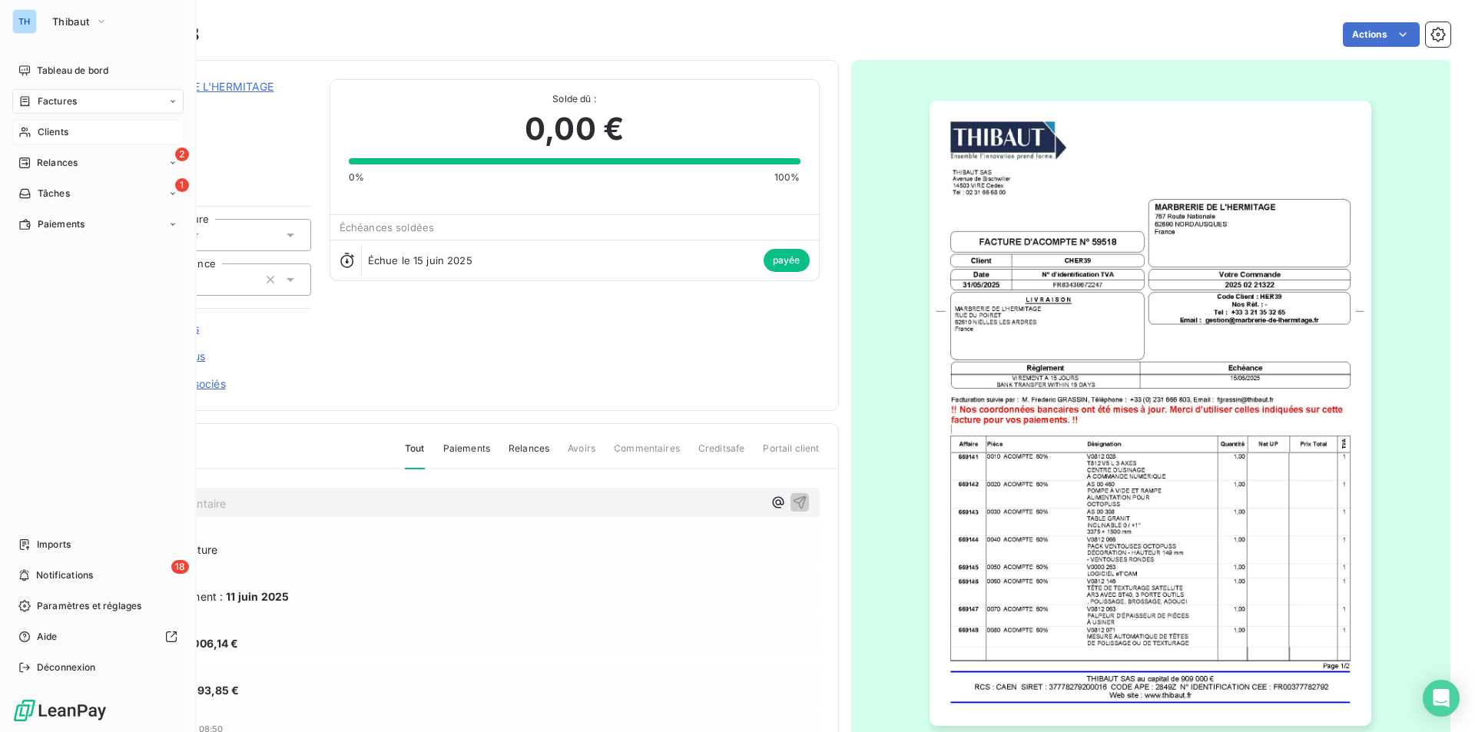
click at [64, 100] on span "Factures" at bounding box center [57, 101] width 39 height 14
click at [60, 100] on span "Factures" at bounding box center [57, 101] width 39 height 14
click at [51, 134] on span "Factures" at bounding box center [56, 132] width 39 height 14
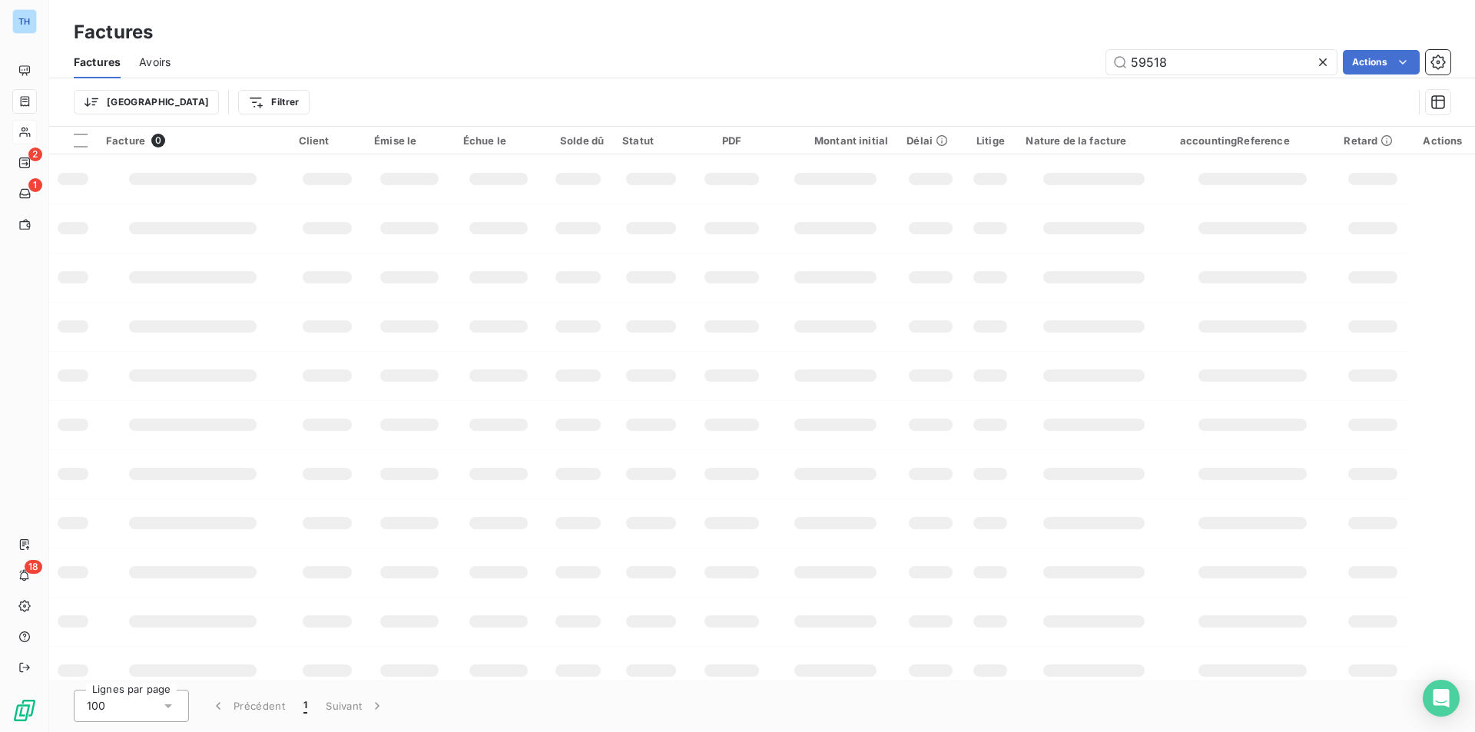
drag, startPoint x: 1172, startPoint y: 65, endPoint x: 1044, endPoint y: 61, distance: 127.5
click at [1044, 61] on div "59518 Actions" at bounding box center [819, 62] width 1261 height 25
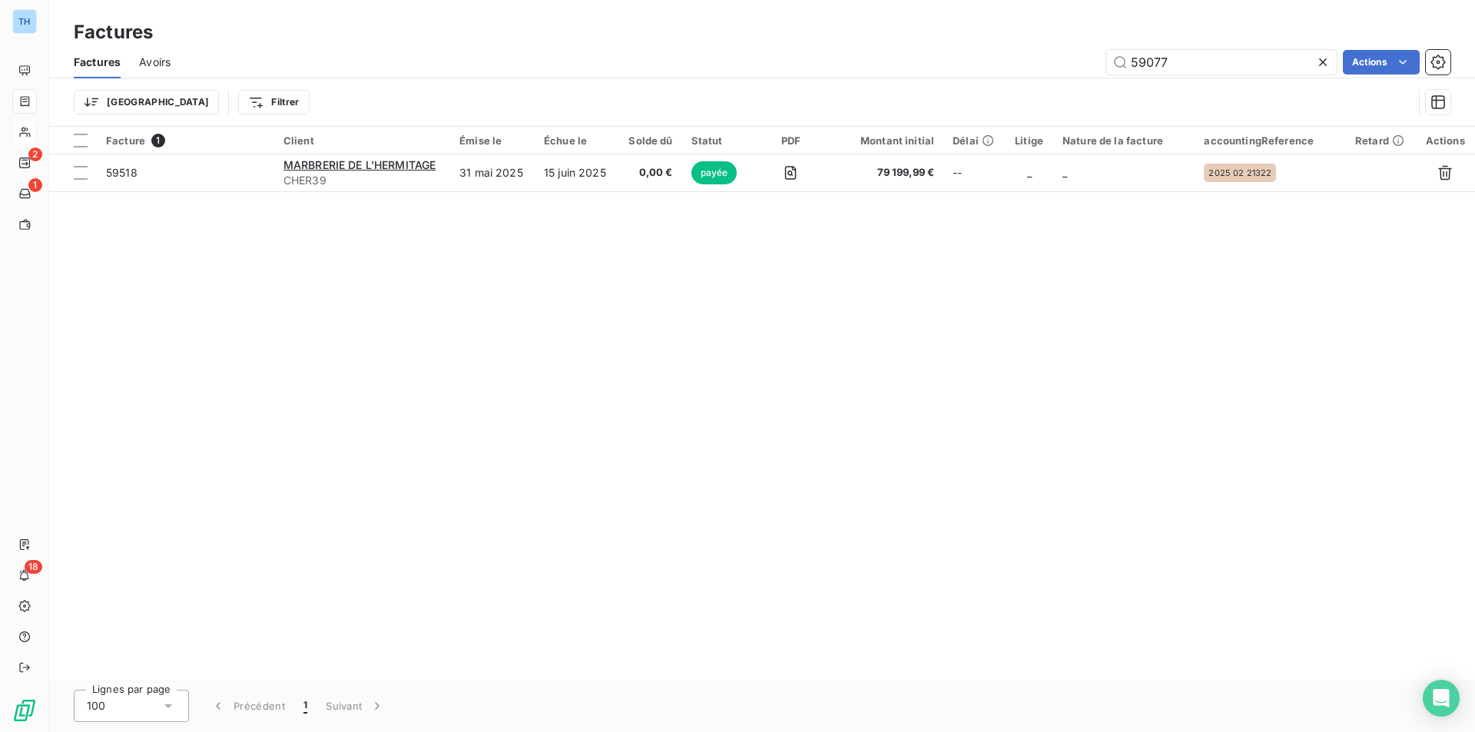
type input "59077"
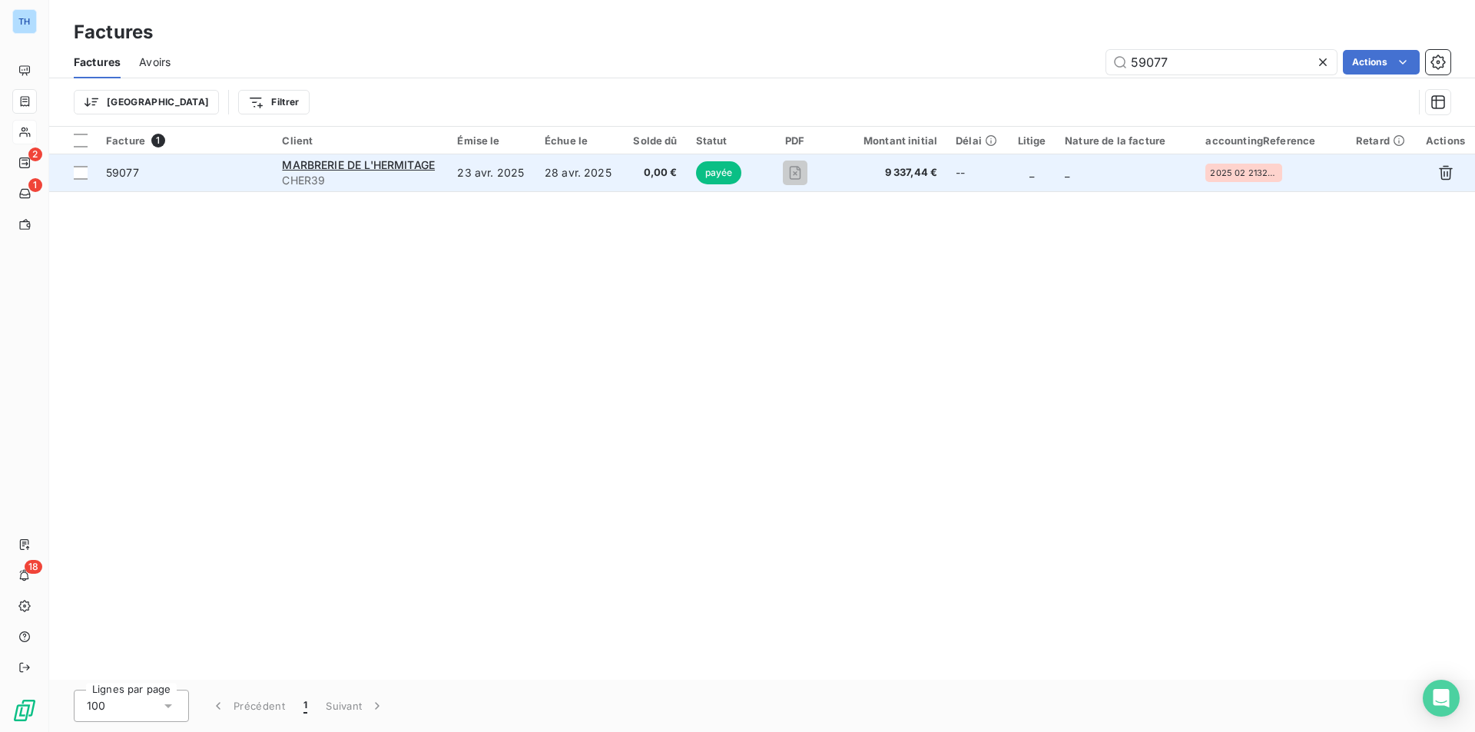
click at [861, 187] on td "9 337,44 €" at bounding box center [889, 172] width 114 height 37
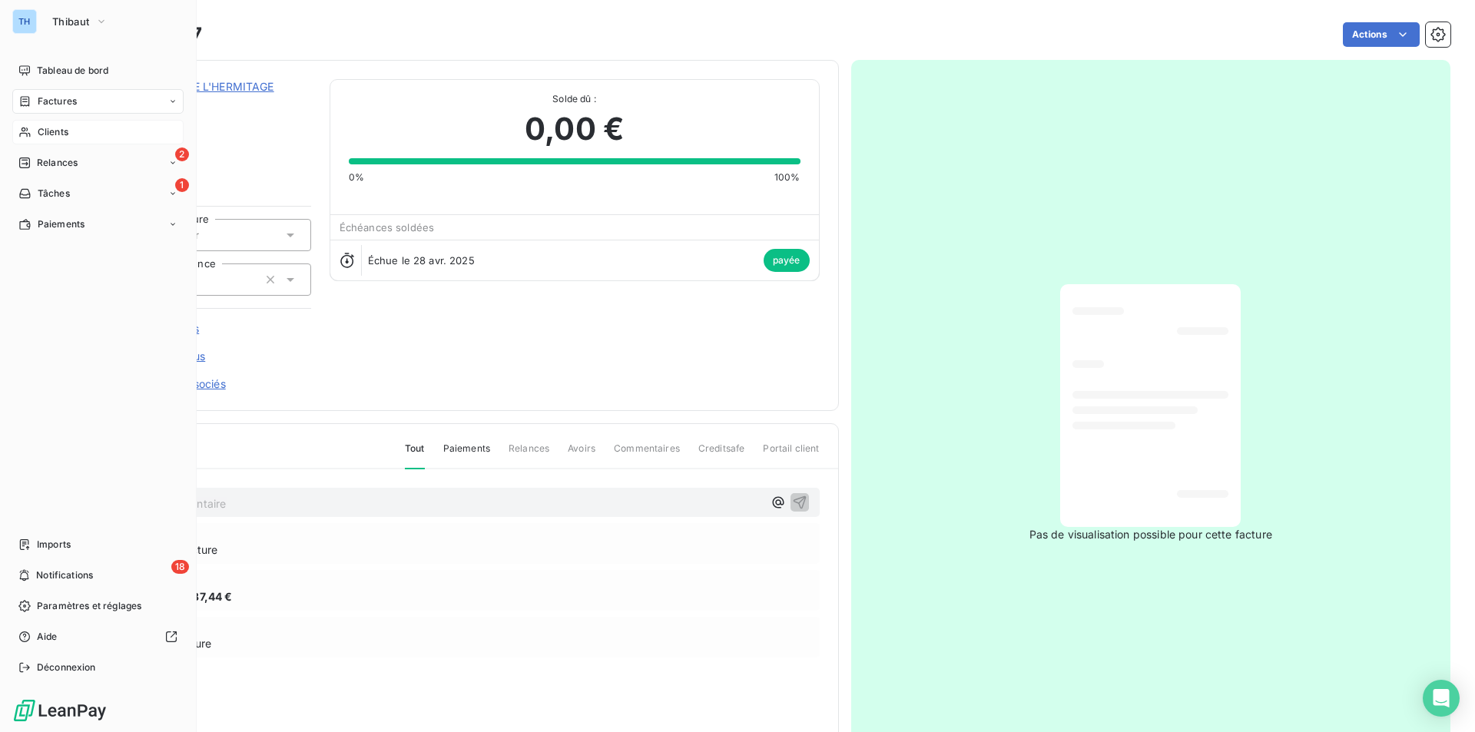
click at [54, 97] on span "Factures" at bounding box center [57, 101] width 39 height 14
click at [59, 135] on span "Factures" at bounding box center [56, 132] width 39 height 14
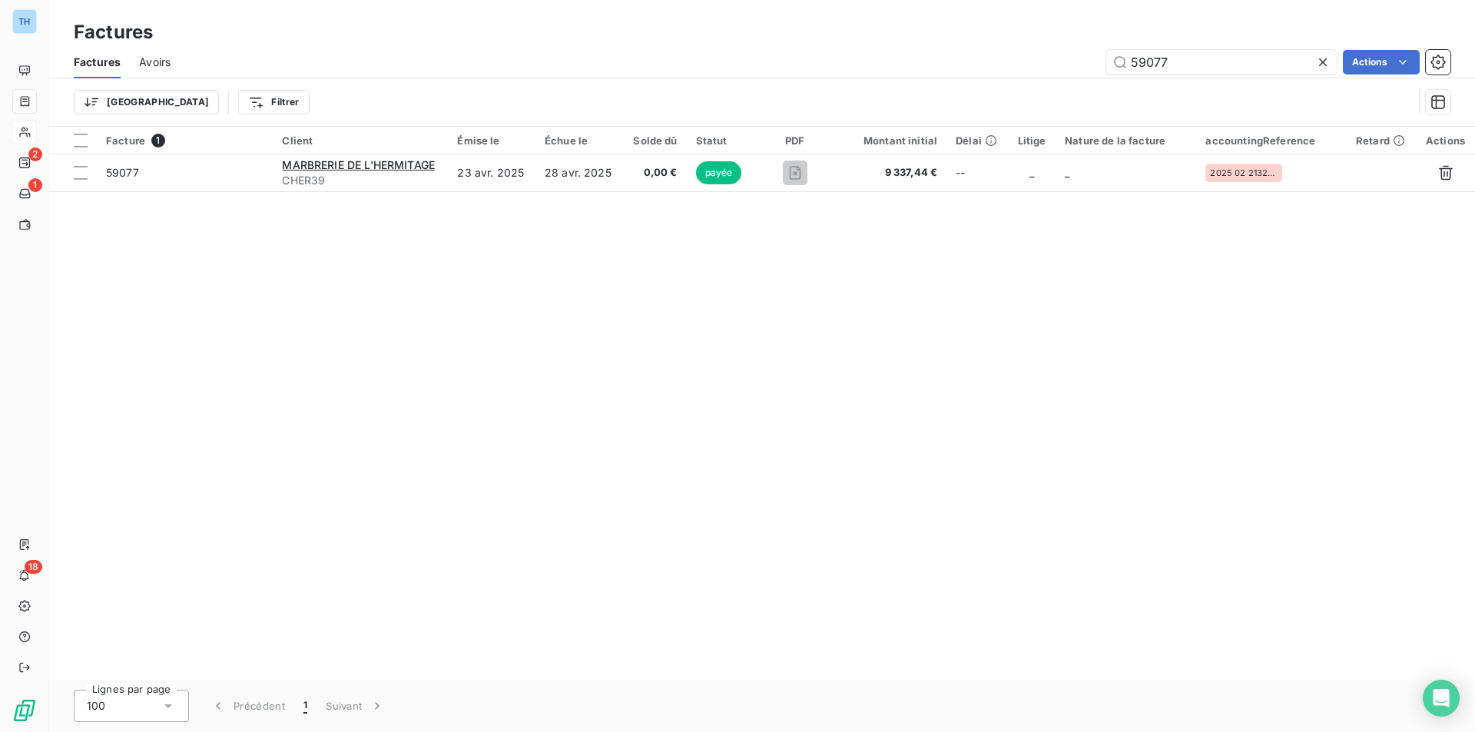
drag, startPoint x: 1188, startPoint y: 55, endPoint x: 1058, endPoint y: 52, distance: 129.8
click at [1076, 54] on div "59077 Actions" at bounding box center [819, 62] width 1261 height 25
type input "59519"
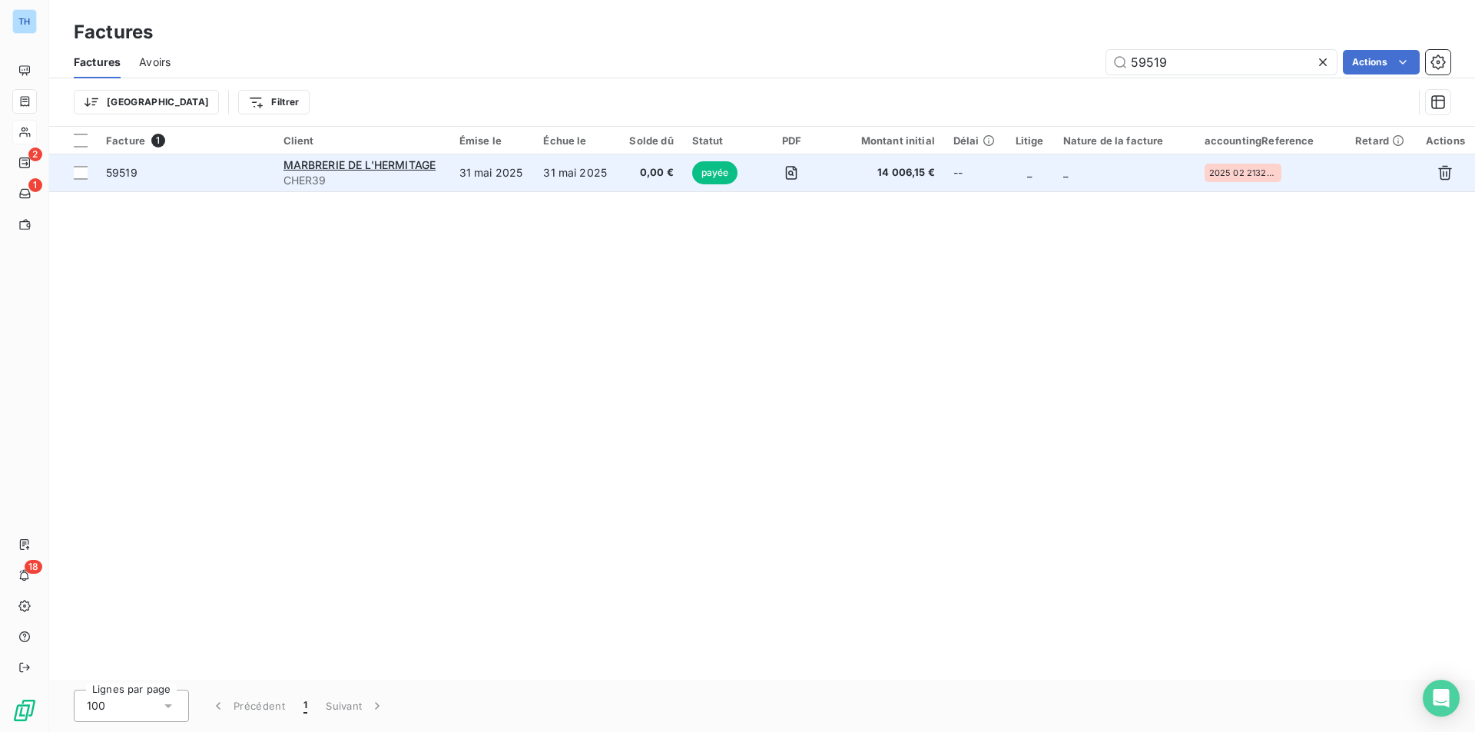
click at [611, 176] on td "31 mai 2025" at bounding box center [576, 172] width 84 height 37
